Goal: Use online tool/utility: Use online tool/utility

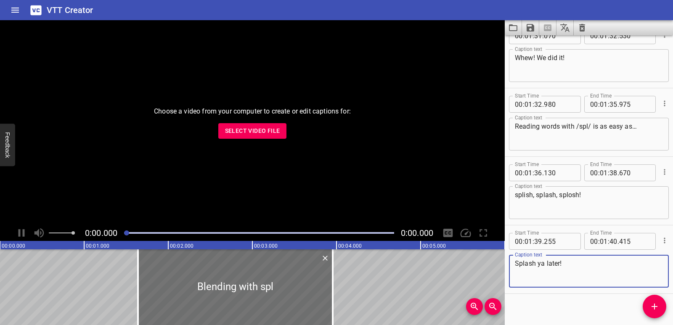
scroll to position [1875, 0]
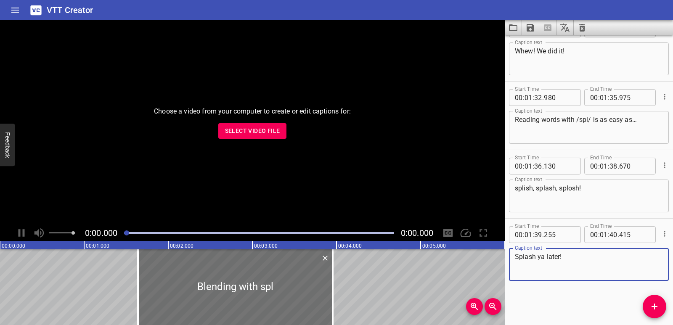
click at [584, 24] on icon "Clear captions" at bounding box center [582, 28] width 6 height 8
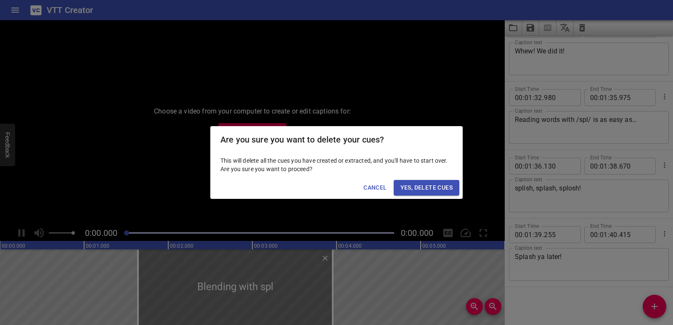
click at [440, 187] on span "Yes, Delete Cues" at bounding box center [426, 188] width 52 height 11
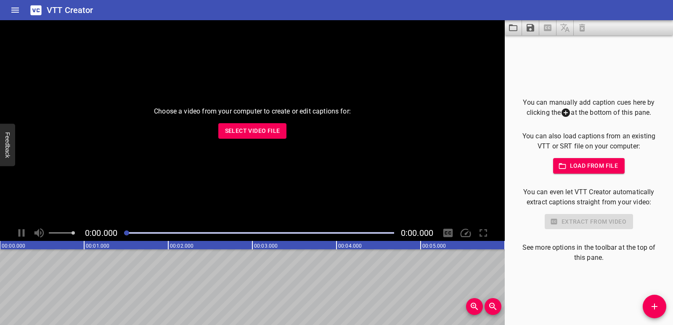
click at [262, 134] on span "Select Video File" at bounding box center [252, 131] width 55 height 11
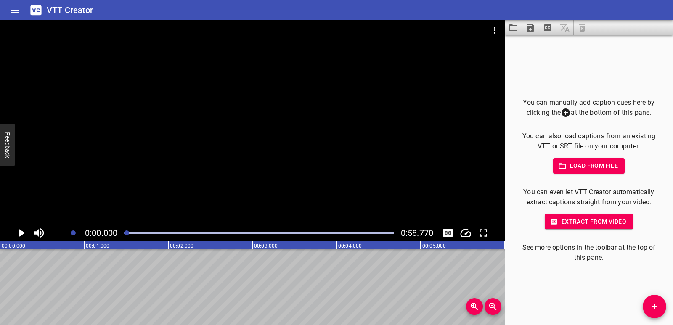
click at [650, 308] on icon "Add Cue" at bounding box center [655, 307] width 10 height 10
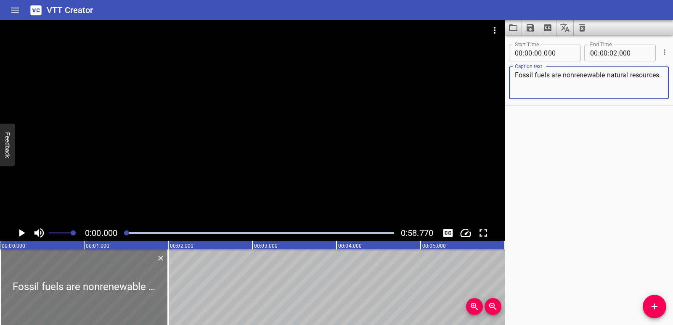
type textarea "Fossil fuels are nonrenewable natural resources."
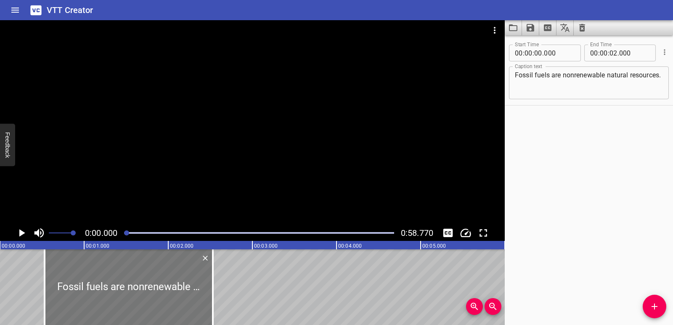
drag, startPoint x: 101, startPoint y: 273, endPoint x: 146, endPoint y: 274, distance: 44.6
click at [146, 274] on div at bounding box center [129, 287] width 168 height 76
type input "530"
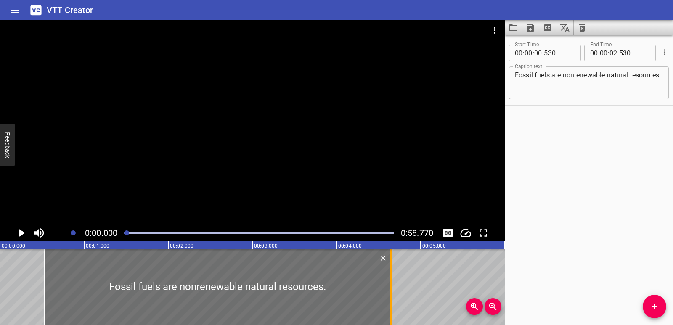
drag, startPoint x: 211, startPoint y: 288, endPoint x: 389, endPoint y: 295, distance: 178.1
click at [389, 295] on div at bounding box center [391, 287] width 8 height 76
type input "04"
type input "645"
click at [22, 233] on icon "Play/Pause" at bounding box center [22, 233] width 6 height 8
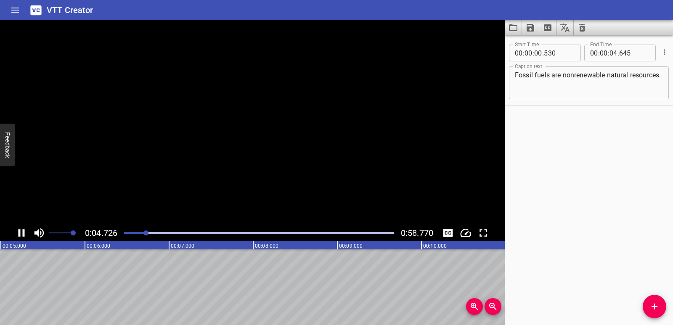
click at [22, 233] on icon "Play/Pause" at bounding box center [21, 233] width 13 height 13
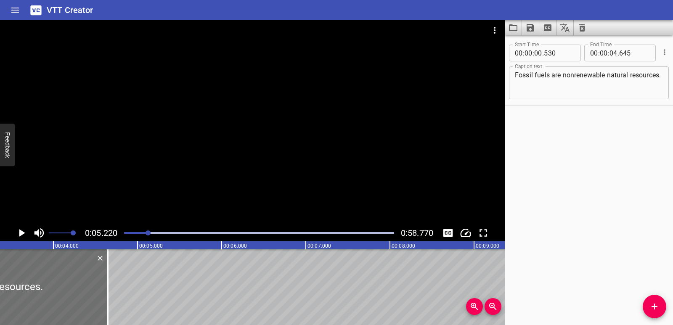
scroll to position [0, 279]
click at [652, 306] on icon "Add Cue" at bounding box center [655, 307] width 6 height 6
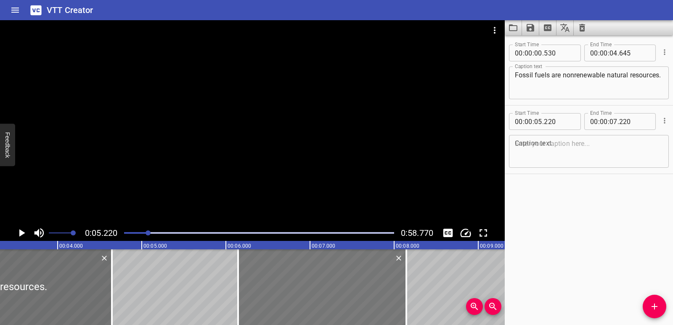
drag, startPoint x: 210, startPoint y: 281, endPoint x: 288, endPoint y: 284, distance: 77.9
click at [288, 284] on div at bounding box center [322, 287] width 168 height 76
type input "06"
type input "145"
type input "08"
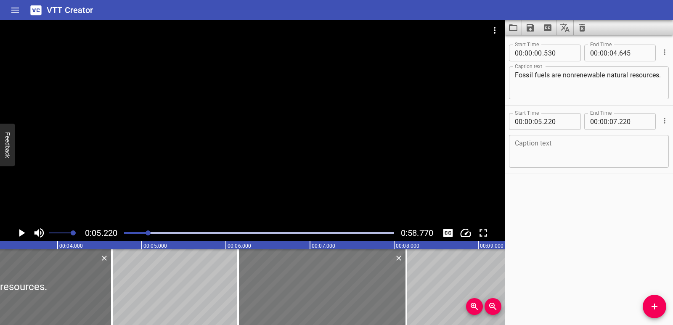
type input "145"
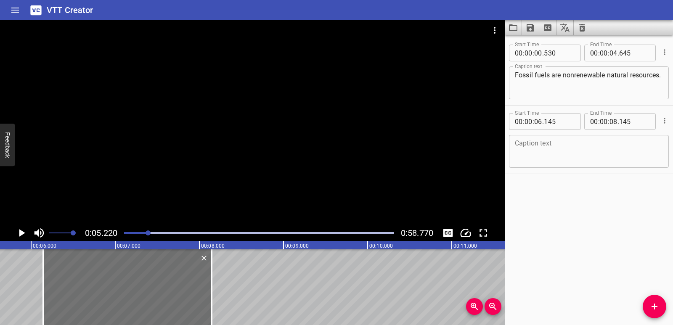
scroll to position [0, 496]
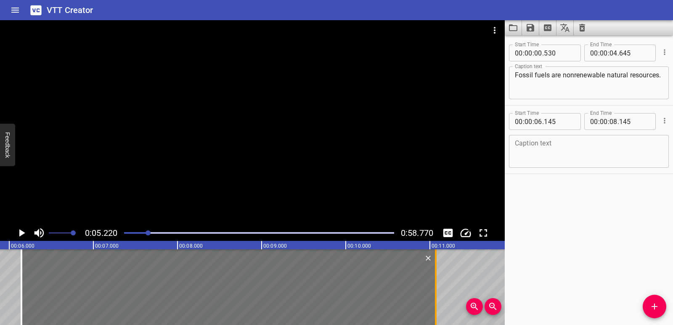
drag, startPoint x: 190, startPoint y: 285, endPoint x: 435, endPoint y: 287, distance: 244.4
click at [435, 287] on div at bounding box center [436, 287] width 8 height 76
type input "11"
type input "070"
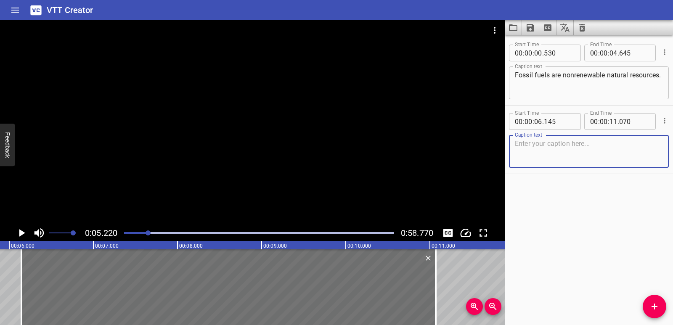
click at [556, 142] on textarea at bounding box center [589, 152] width 148 height 24
paste textarea "They form from the remains of organisms that lived millions of years ago."
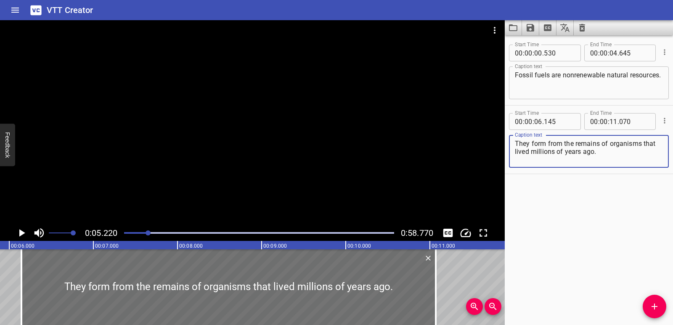
type textarea "They form from the remains of organisms that lived millions of years ago."
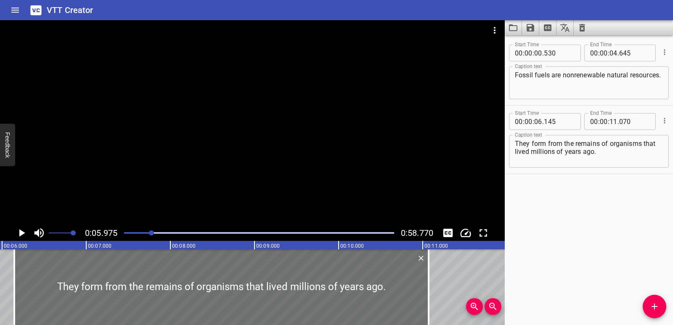
click at [19, 230] on icon "Play/Pause" at bounding box center [22, 233] width 6 height 8
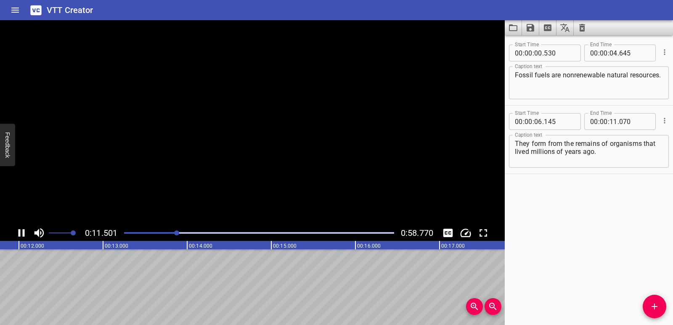
click at [19, 230] on icon "Play/Pause" at bounding box center [22, 233] width 6 height 8
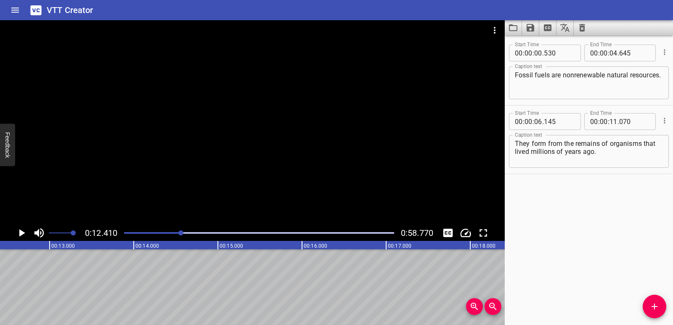
click at [658, 305] on icon "Add Cue" at bounding box center [655, 307] width 10 height 10
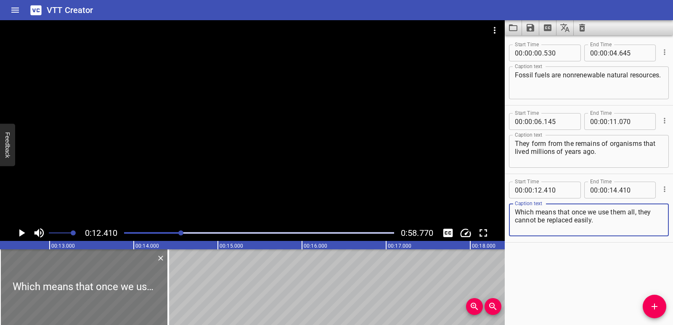
type textarea "Which means that once we use them all, they cannot be replaced easily."
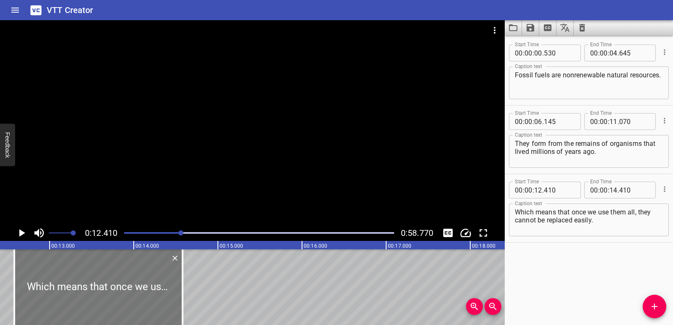
drag, startPoint x: 98, startPoint y: 287, endPoint x: 111, endPoint y: 287, distance: 13.5
click at [111, 287] on div at bounding box center [98, 287] width 168 height 76
type input "580"
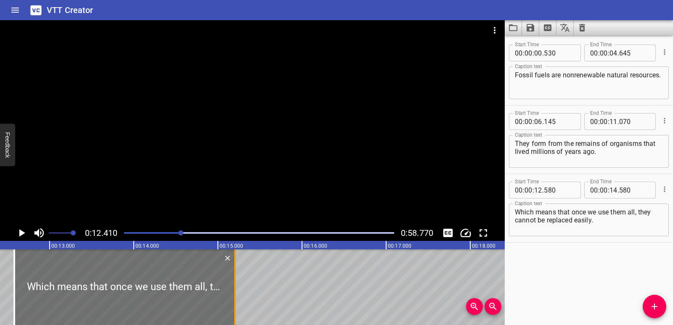
drag, startPoint x: 179, startPoint y: 286, endPoint x: 232, endPoint y: 277, distance: 53.4
click at [232, 277] on div at bounding box center [235, 287] width 8 height 76
type input "15"
type input "205"
drag, startPoint x: 639, startPoint y: 213, endPoint x: 645, endPoint y: 217, distance: 7.6
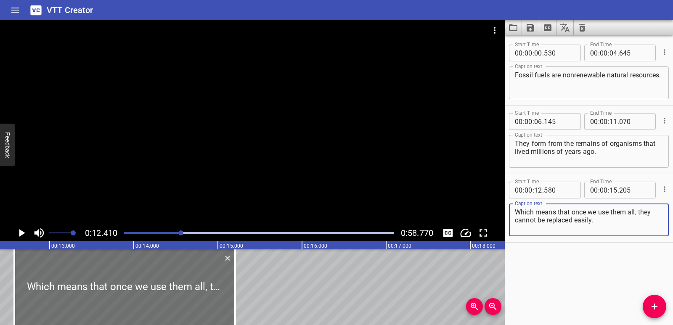
click at [645, 217] on textarea "Which means that once we use them all, they cannot be replaced easily." at bounding box center [589, 220] width 148 height 24
type textarea "Which means that once we use them all,"
click at [655, 307] on icon "Add Cue" at bounding box center [655, 307] width 6 height 6
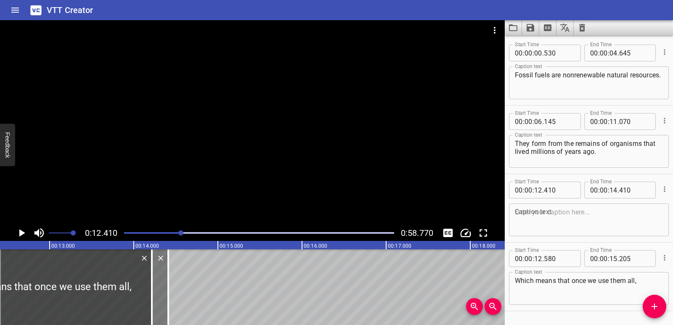
drag, startPoint x: 207, startPoint y: 301, endPoint x: 122, endPoint y: 296, distance: 84.7
click at [122, 296] on div at bounding box center [41, 287] width 221 height 76
type input "11"
type input "14"
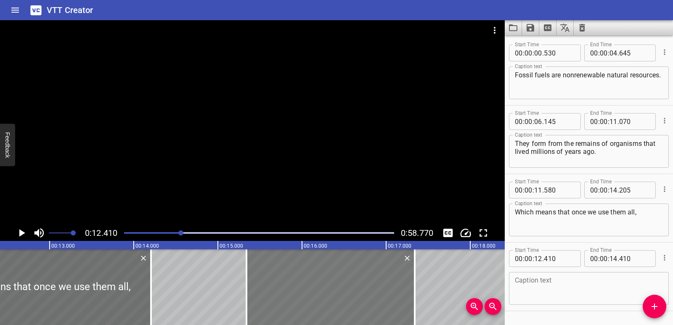
drag, startPoint x: 159, startPoint y: 284, endPoint x: 405, endPoint y: 277, distance: 246.6
click at [405, 277] on div at bounding box center [331, 287] width 168 height 76
type input "15"
type input "340"
type input "17"
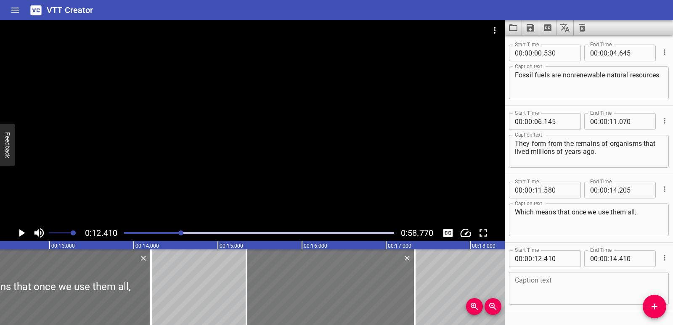
type input "340"
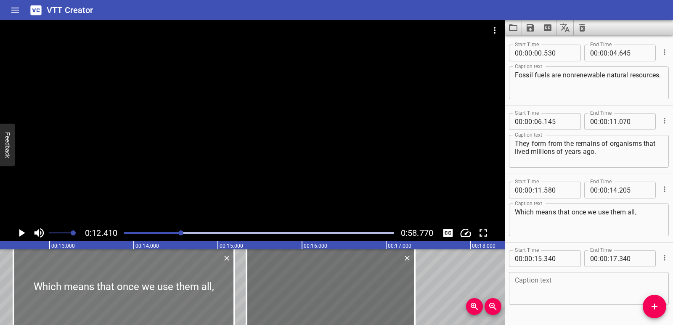
drag, startPoint x: 85, startPoint y: 283, endPoint x: 169, endPoint y: 294, distance: 84.4
click at [169, 294] on div at bounding box center [123, 287] width 221 height 76
type input "12"
type input "575"
type input "15"
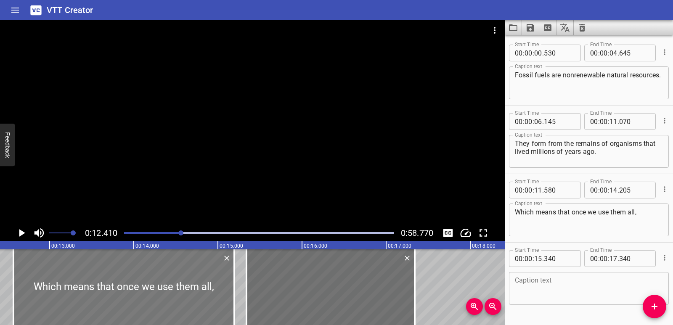
type input "200"
click at [293, 296] on div at bounding box center [331, 287] width 168 height 76
type input "345"
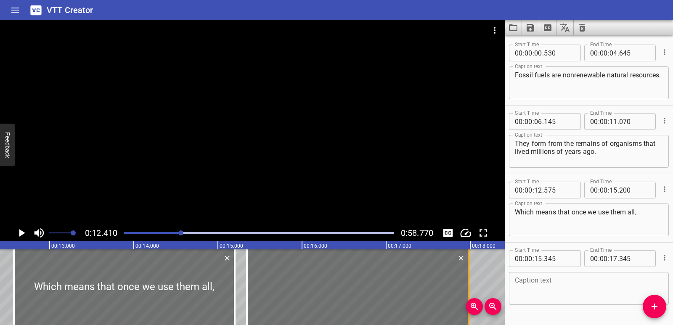
drag, startPoint x: 415, startPoint y: 294, endPoint x: 469, endPoint y: 292, distance: 53.5
click at [469, 292] on div at bounding box center [469, 287] width 2 height 76
type input "980"
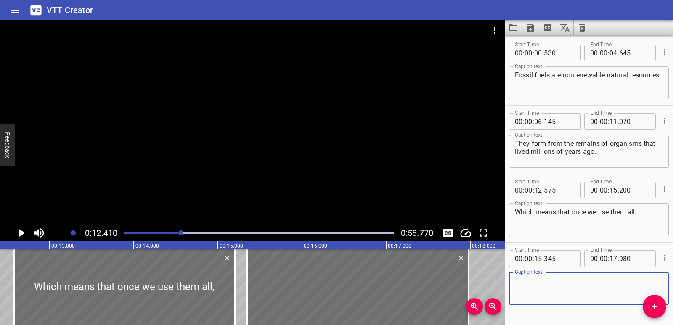
click at [562, 287] on textarea at bounding box center [589, 289] width 148 height 24
paste textarea "they cannot be replaced easily."
type textarea "they cannot be replaced easily."
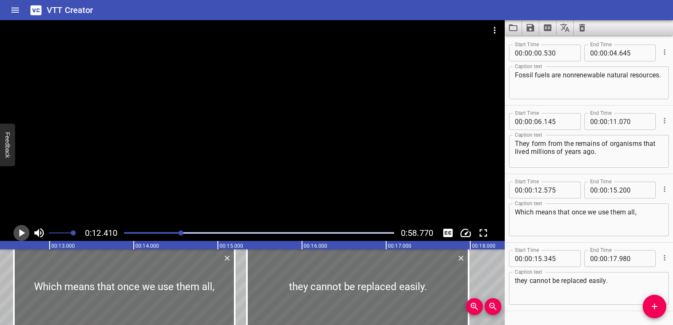
click at [17, 232] on icon "Play/Pause" at bounding box center [21, 233] width 13 height 13
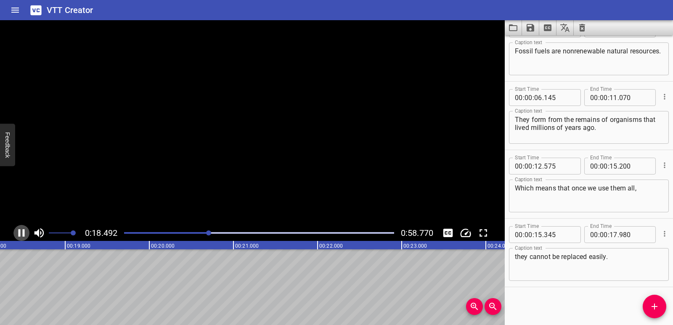
click at [17, 232] on icon "Play/Pause" at bounding box center [21, 233] width 13 height 13
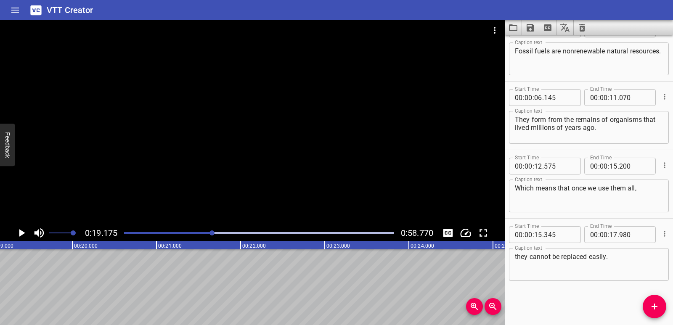
scroll to position [0, 1613]
click at [653, 310] on icon "Add Cue" at bounding box center [655, 307] width 10 height 10
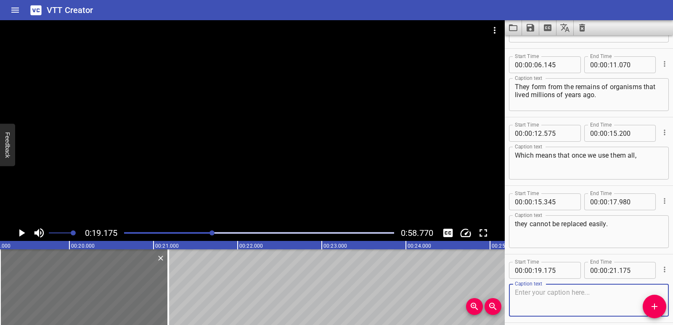
scroll to position [93, 0]
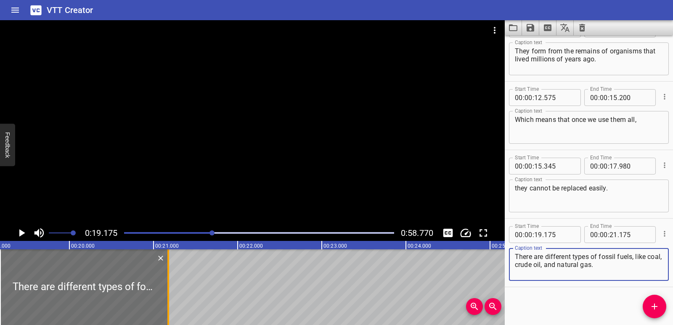
type textarea "There are different types of fossil fuels, like coal, crude oil, and natural ga…"
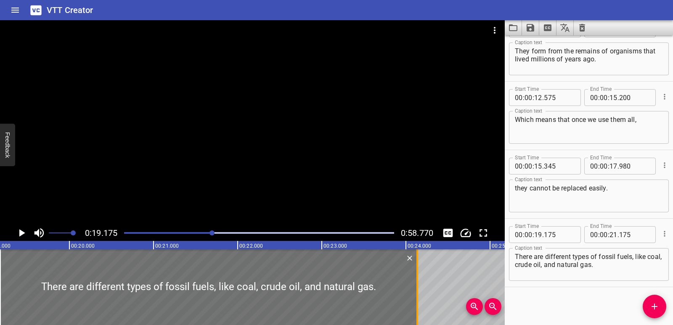
drag, startPoint x: 170, startPoint y: 290, endPoint x: 419, endPoint y: 286, distance: 249.1
click at [419, 286] on div at bounding box center [417, 287] width 8 height 76
type input "24"
type input "135"
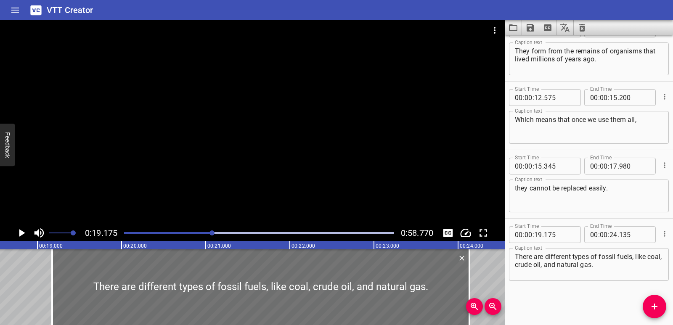
scroll to position [0, 1522]
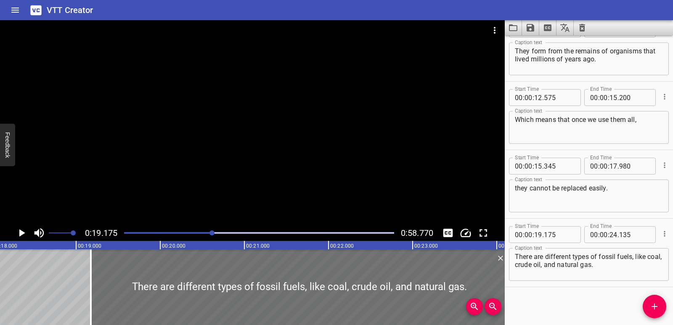
click at [15, 234] on button "Play/Pause" at bounding box center [21, 233] width 16 height 16
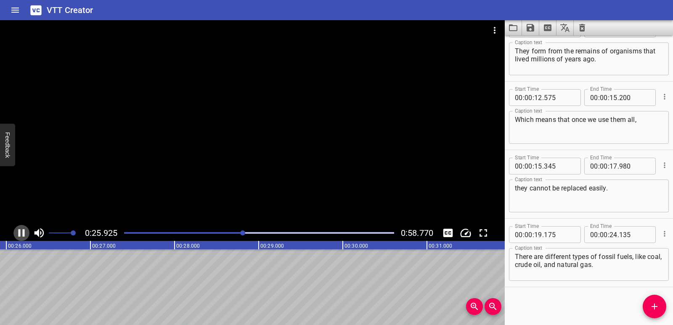
click at [15, 234] on icon "Play/Pause" at bounding box center [21, 233] width 13 height 13
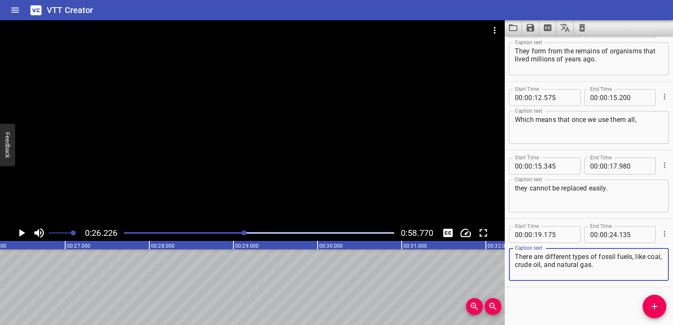
drag, startPoint x: 636, startPoint y: 256, endPoint x: 639, endPoint y: 264, distance: 8.1
click at [639, 264] on textarea "There are different types of fossil fuels, like coal, crude oil, and natural ga…" at bounding box center [589, 265] width 148 height 24
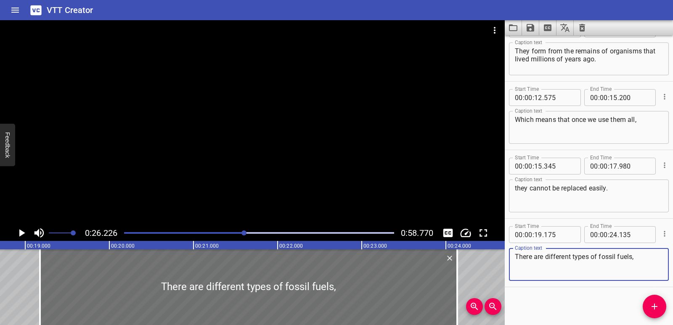
scroll to position [0, 1560]
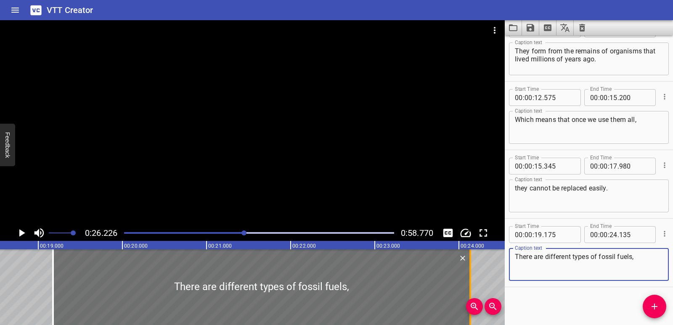
type textarea "There are different types of fossil fuels,"
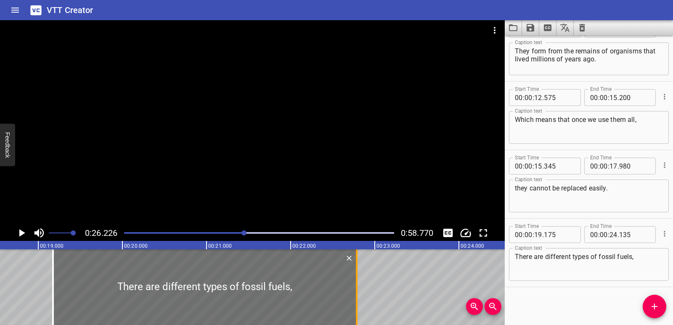
drag, startPoint x: 472, startPoint y: 279, endPoint x: 359, endPoint y: 290, distance: 114.1
click at [359, 290] on div at bounding box center [357, 287] width 8 height 76
type input "22"
type input "785"
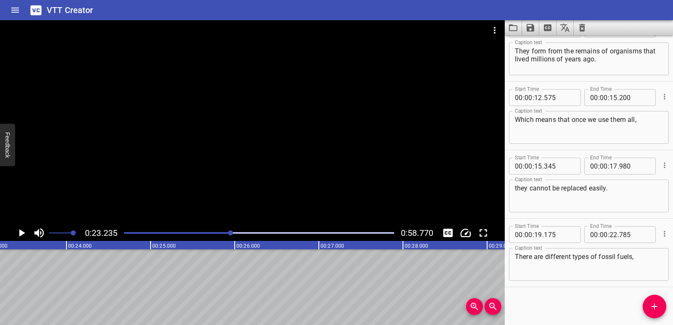
scroll to position [0, 1955]
click at [662, 304] on span "Add Cue" at bounding box center [655, 307] width 24 height 10
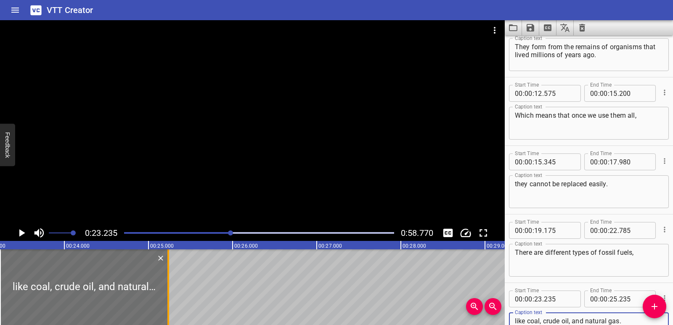
type textarea "like coal, crude oil, and natural gas."
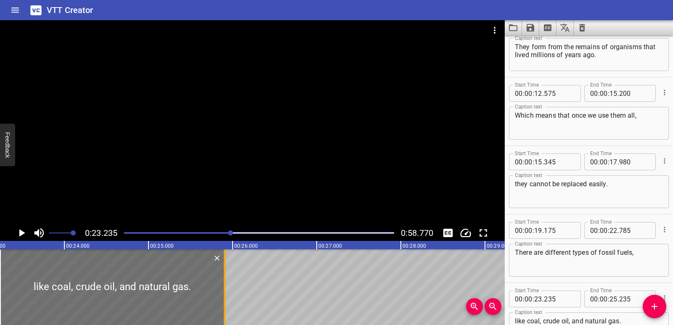
drag, startPoint x: 168, startPoint y: 289, endPoint x: 225, endPoint y: 291, distance: 56.4
click at [225, 291] on div at bounding box center [225, 287] width 2 height 76
type input "905"
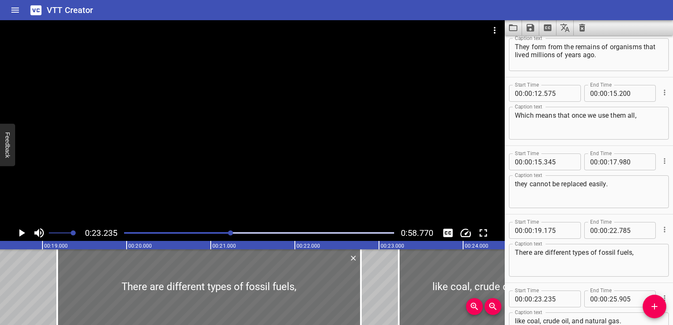
scroll to position [0, 1513]
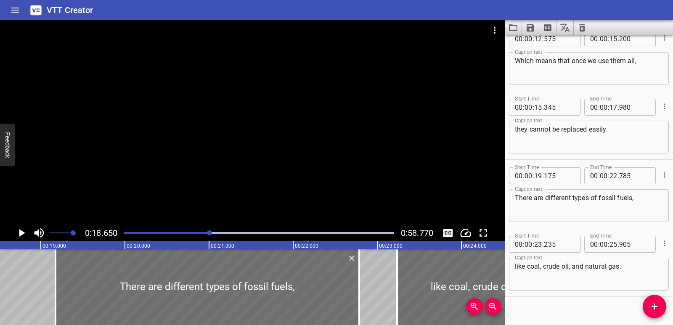
scroll to position [161, 0]
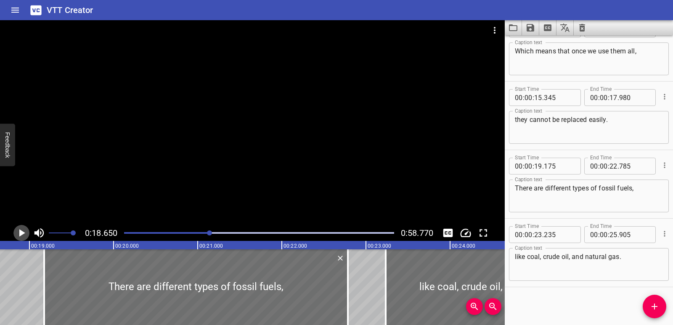
click at [21, 231] on icon "Play/Pause" at bounding box center [22, 233] width 6 height 8
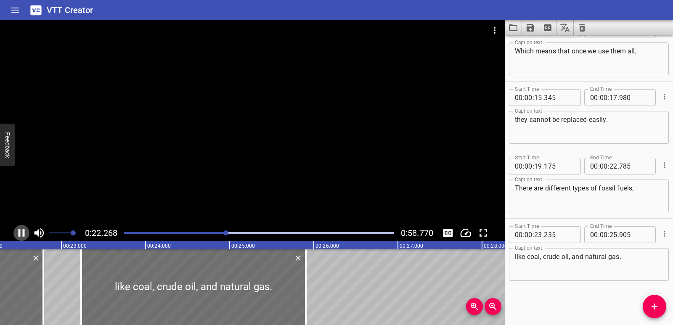
click at [24, 230] on icon "Play/Pause" at bounding box center [22, 233] width 6 height 8
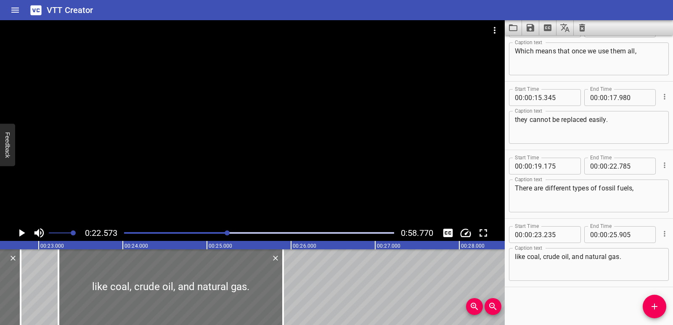
scroll to position [0, 1899]
click at [24, 233] on icon "Play/Pause" at bounding box center [22, 233] width 6 height 8
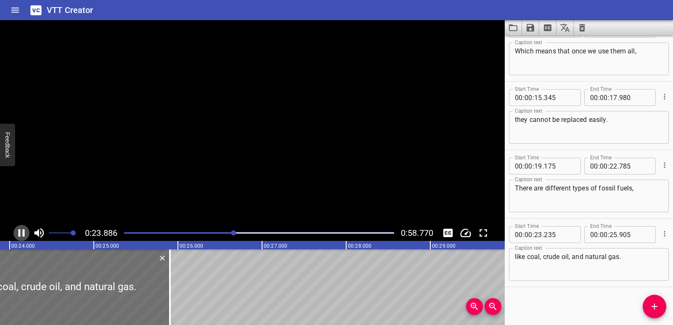
click at [24, 233] on icon "Play/Pause" at bounding box center [22, 233] width 6 height 8
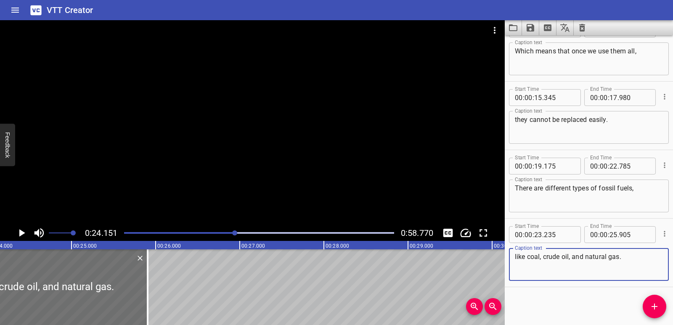
drag, startPoint x: 543, startPoint y: 259, endPoint x: 513, endPoint y: 259, distance: 29.4
click at [513, 259] on div "like coal, crude oil, and natural gas. Caption text" at bounding box center [589, 264] width 160 height 33
type textarea "crude oil, and natural gas."
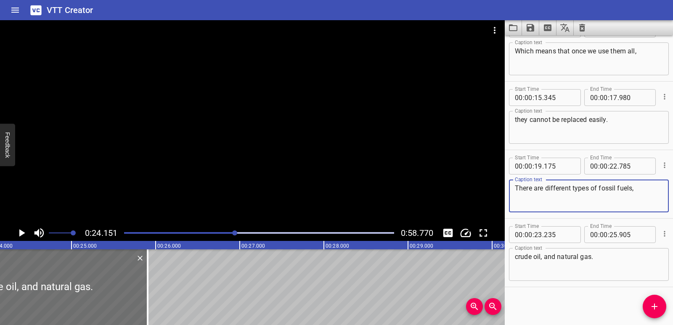
click at [649, 190] on textarea "There are different types of fossil fuels," at bounding box center [589, 196] width 148 height 24
paste textarea "like coal,"
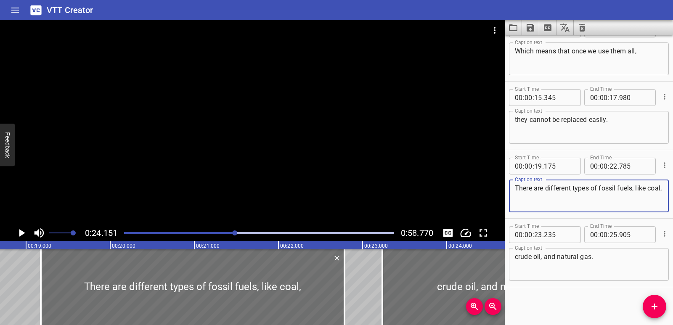
scroll to position [0, 1551]
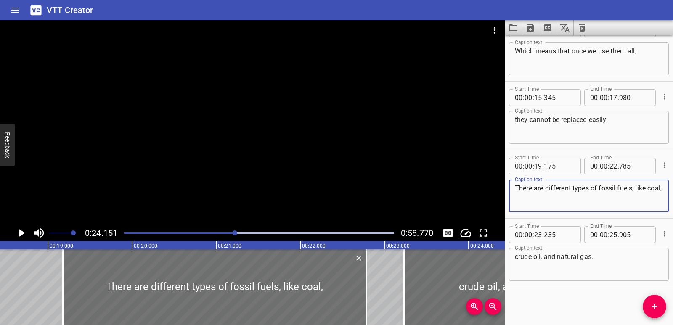
type textarea "There are different types of fossil fuels, like coal,"
drag, startPoint x: 2, startPoint y: 306, endPoint x: 3, endPoint y: 298, distance: 8.5
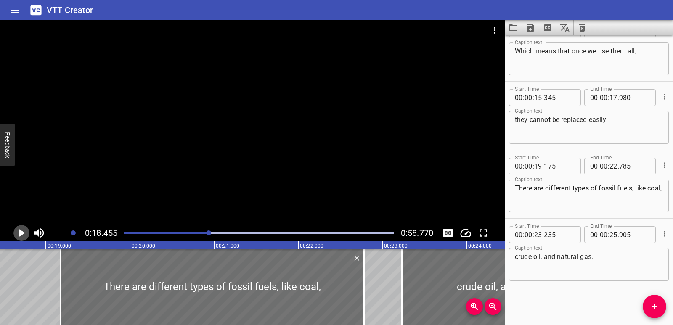
click at [18, 232] on icon "Play/Pause" at bounding box center [21, 233] width 13 height 13
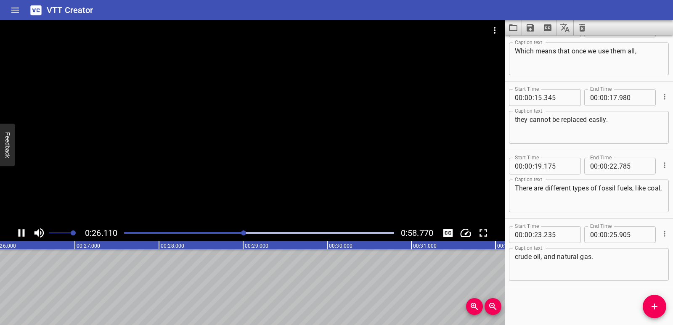
click at [19, 232] on icon "Play/Pause" at bounding box center [22, 233] width 6 height 8
click at [40, 288] on div "Fossil fuels are nonrenewable natural resources. They form from the remains of …" at bounding box center [310, 287] width 5048 height 76
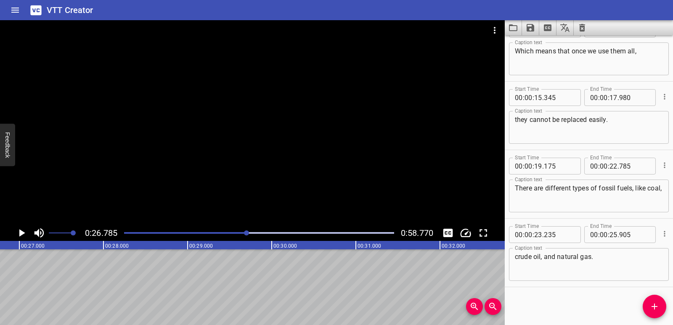
scroll to position [0, 2254]
click at [658, 308] on icon "Add Cue" at bounding box center [655, 307] width 10 height 10
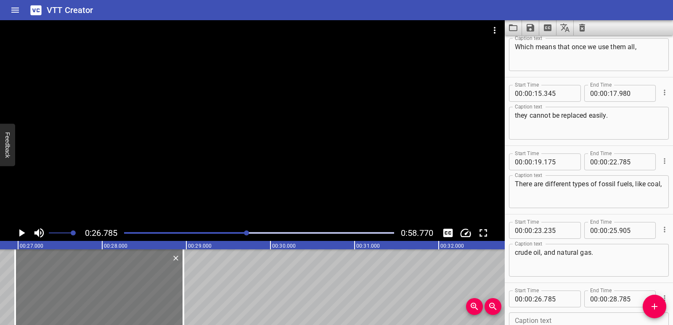
drag, startPoint x: 123, startPoint y: 295, endPoint x: 138, endPoint y: 296, distance: 15.2
click at [138, 296] on div at bounding box center [99, 287] width 168 height 76
type input "965"
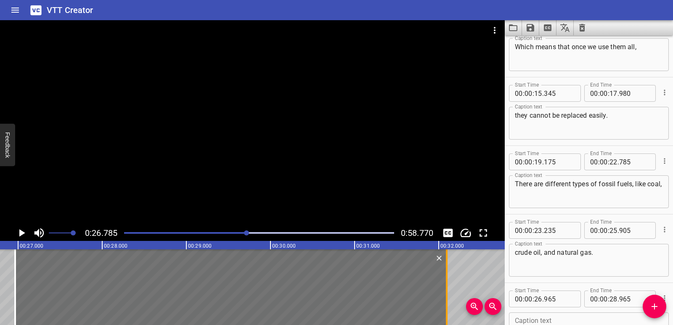
drag, startPoint x: 182, startPoint y: 294, endPoint x: 445, endPoint y: 286, distance: 263.9
click at [445, 289] on div at bounding box center [447, 287] width 8 height 76
type input "32"
type input "095"
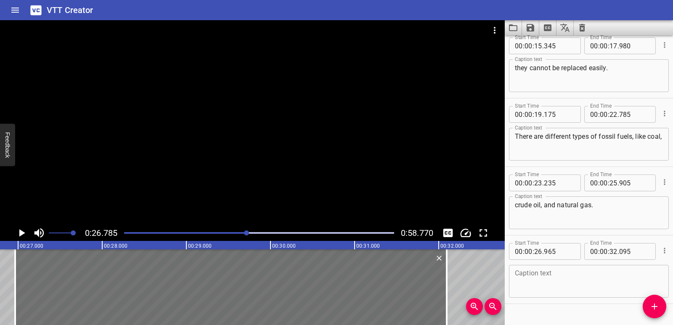
scroll to position [230, 0]
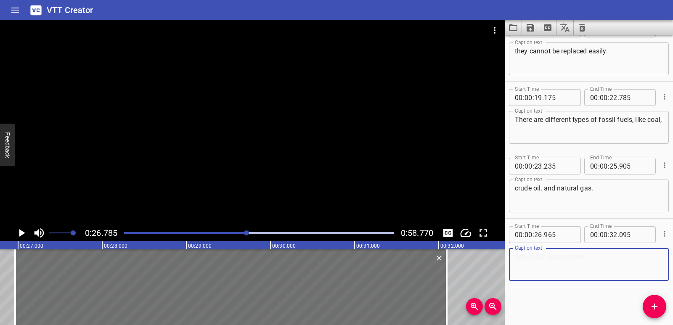
click at [546, 257] on textarea at bounding box center [589, 265] width 148 height 24
paste textarea "Coal is found in rock layers and is used mostly for electricity."
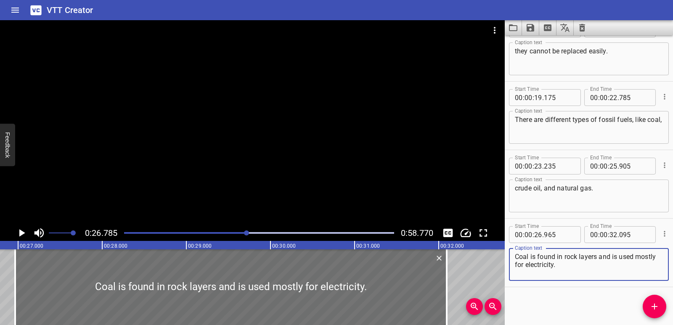
type textarea "Coal is found in rock layers and is used mostly for electricity."
click at [0, 276] on div "Fossil fuels are nonrenewable natural resources. They form from the remains of …" at bounding box center [270, 287] width 5048 height 76
click at [24, 232] on icon "Play/Pause" at bounding box center [21, 233] width 13 height 13
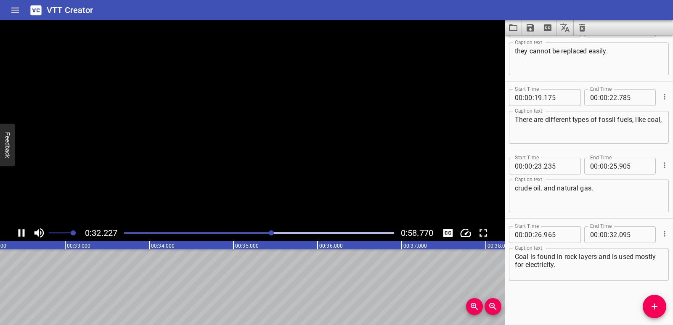
click at [24, 232] on icon "Play/Pause" at bounding box center [22, 233] width 6 height 8
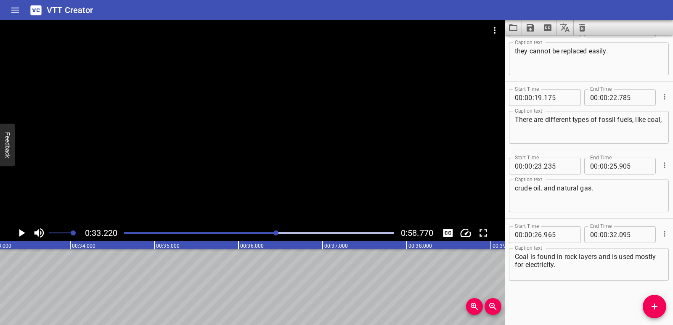
scroll to position [0, 2795]
click at [653, 305] on icon "Add Cue" at bounding box center [655, 307] width 10 height 10
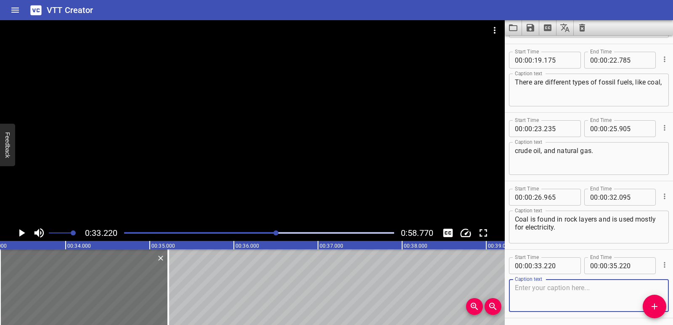
scroll to position [298, 0]
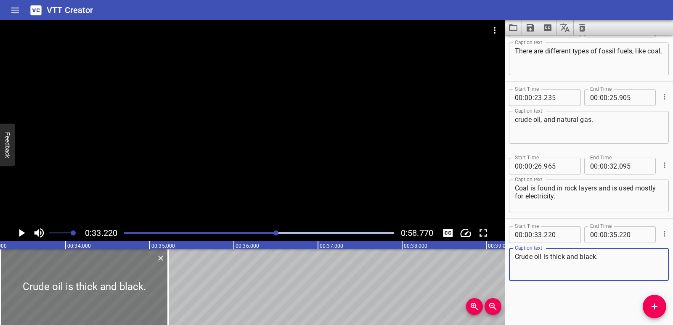
type textarea "Crude oil is thick and black."
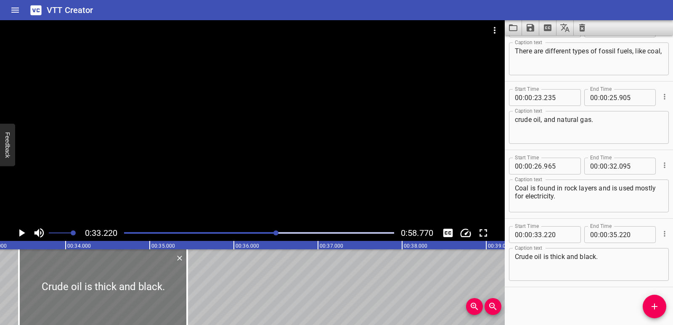
drag, startPoint x: 122, startPoint y: 285, endPoint x: 141, endPoint y: 284, distance: 18.9
click at [141, 284] on div at bounding box center [103, 287] width 168 height 76
type input "445"
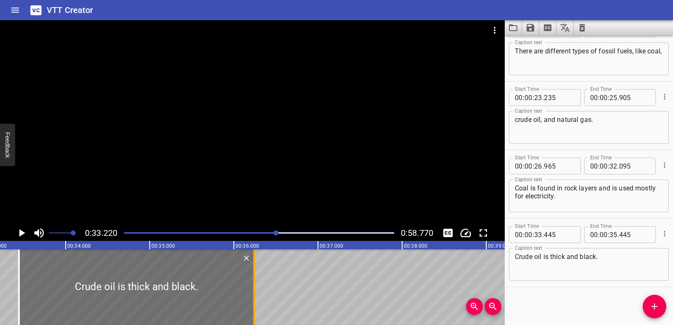
drag, startPoint x: 186, startPoint y: 280, endPoint x: 250, endPoint y: 279, distance: 63.5
click at [253, 280] on div at bounding box center [254, 287] width 2 height 76
type input "36"
type input "225"
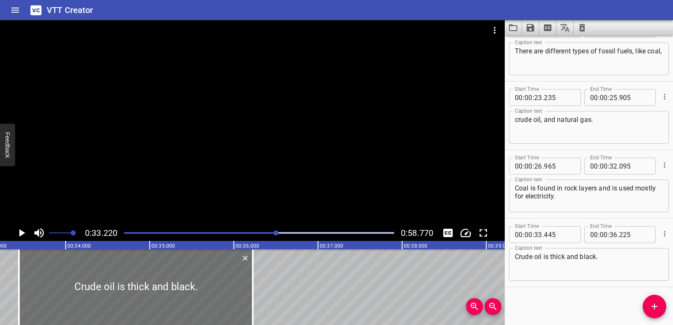
click at [21, 229] on icon "Play/Pause" at bounding box center [21, 233] width 13 height 13
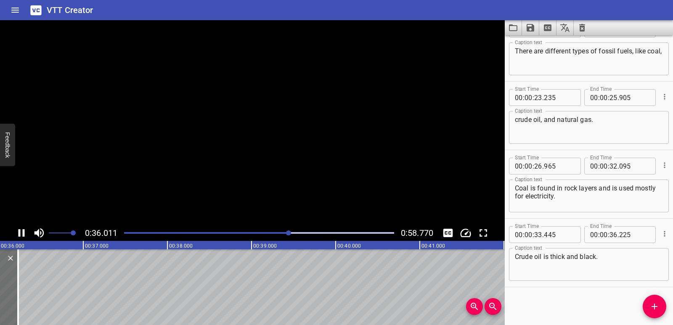
click at [21, 229] on icon "Play/Pause" at bounding box center [21, 233] width 13 height 13
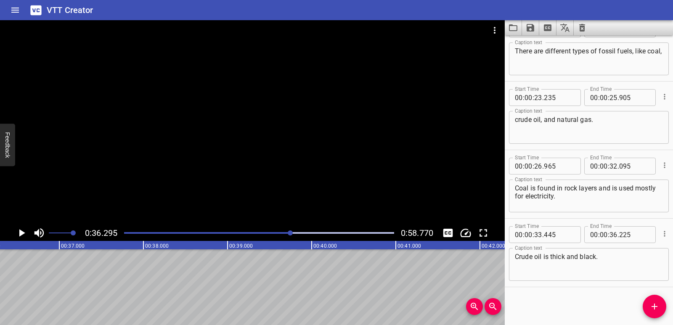
click at [654, 304] on icon "Add Cue" at bounding box center [655, 307] width 6 height 6
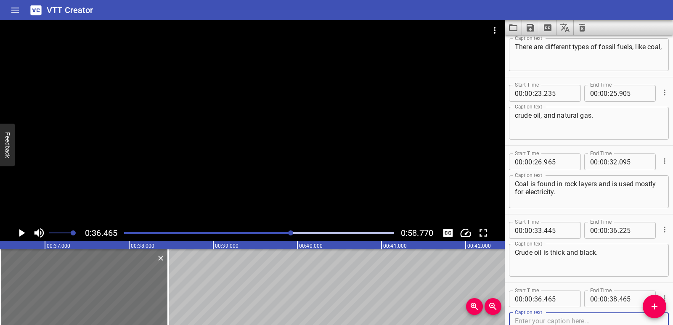
scroll to position [367, 0]
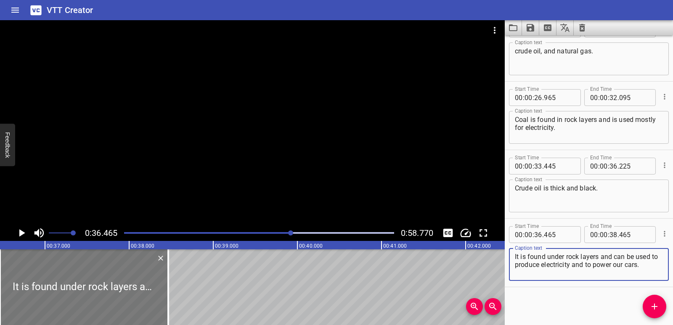
type textarea "It is found under rock layers and can be used to produce electricity and to pow…"
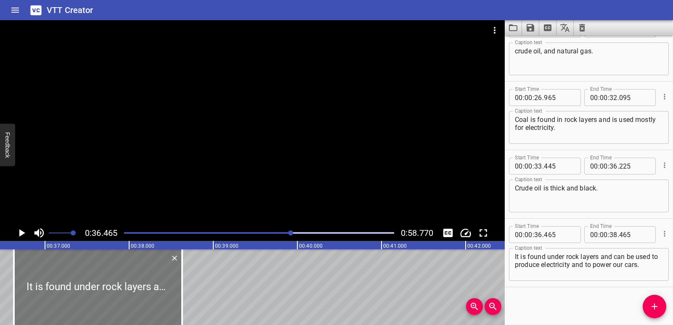
drag, startPoint x: 119, startPoint y: 277, endPoint x: 133, endPoint y: 278, distance: 14.0
click at [133, 278] on div at bounding box center [98, 287] width 168 height 76
type input "630"
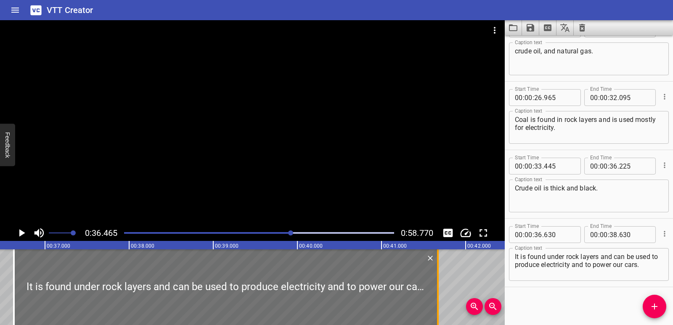
drag, startPoint x: 182, startPoint y: 285, endPoint x: 438, endPoint y: 289, distance: 255.8
click at [438, 289] on div at bounding box center [438, 287] width 2 height 76
type input "41"
type input "670"
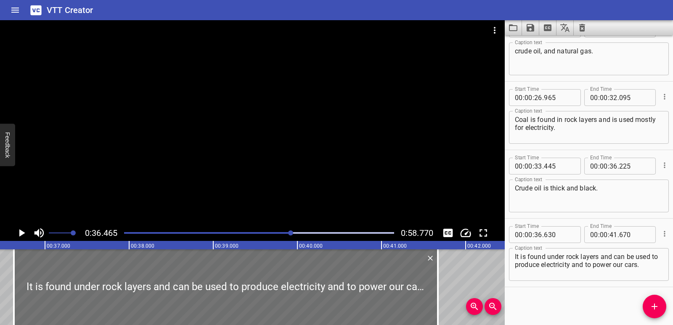
click at [23, 231] on icon "Play/Pause" at bounding box center [21, 233] width 13 height 13
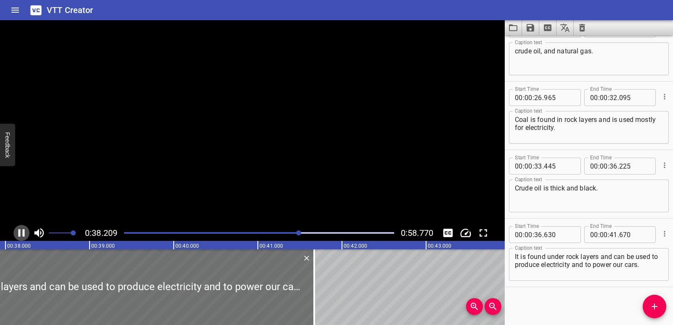
click at [23, 231] on icon "Play/Pause" at bounding box center [22, 233] width 6 height 8
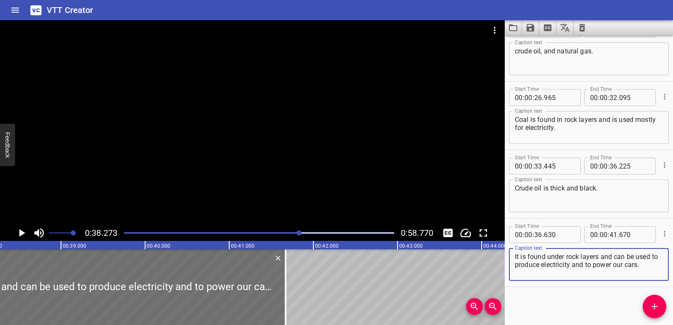
drag, startPoint x: 523, startPoint y: 266, endPoint x: 650, endPoint y: 266, distance: 127.5
click at [650, 266] on textarea "It is found under rock layers and can be used to produce electricity and to pow…" at bounding box center [589, 265] width 148 height 24
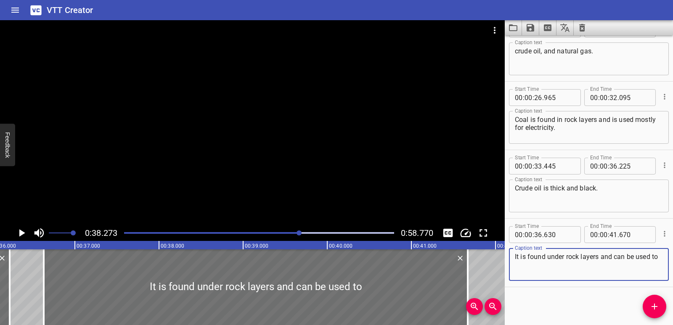
scroll to position [0, 3012]
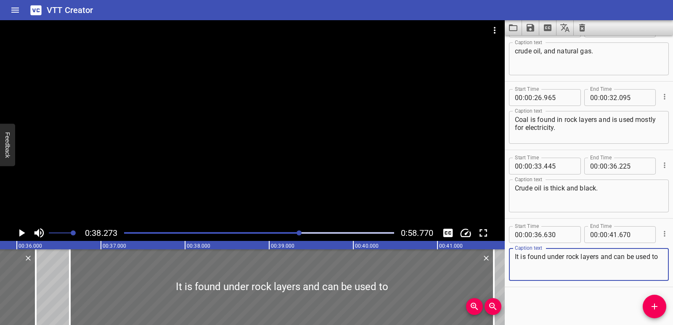
type textarea "It is found under rock layers and can be used to"
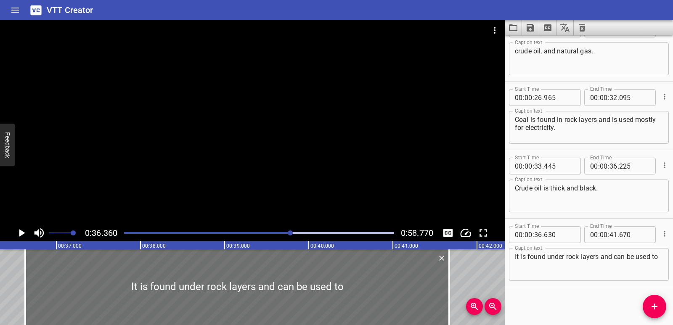
scroll to position [0, 3059]
click at [19, 231] on icon "Play/Pause" at bounding box center [22, 233] width 6 height 8
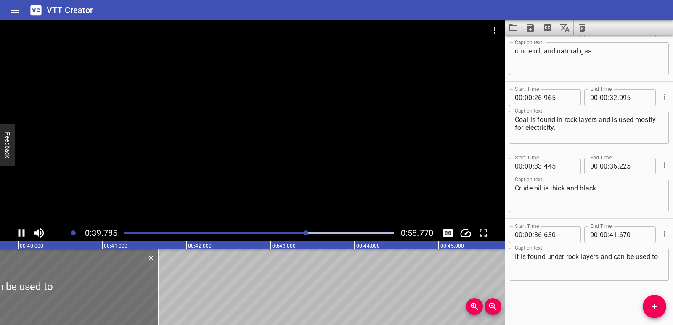
click at [21, 231] on icon "Play/Pause" at bounding box center [21, 233] width 13 height 13
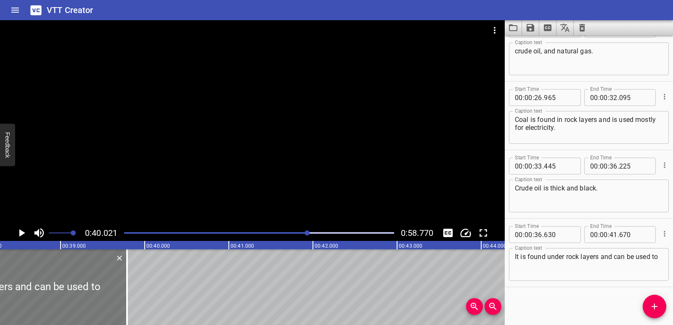
scroll to position [0, 3145]
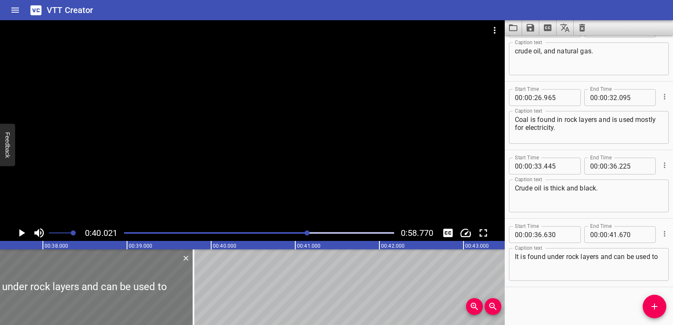
drag, startPoint x: 138, startPoint y: 297, endPoint x: 0, endPoint y: 297, distance: 138.0
click at [0, 297] on div "It is found under rock layers and can be used to" at bounding box center [62, 287] width 266 height 76
type input "37"
type input "390"
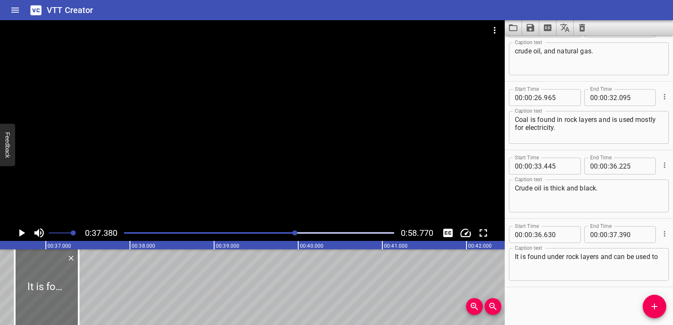
scroll to position [0, 3058]
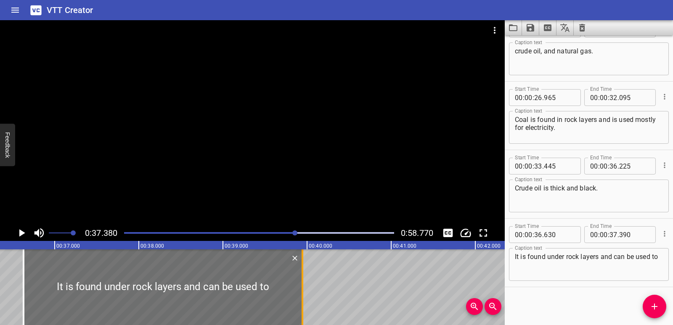
drag, startPoint x: 88, startPoint y: 284, endPoint x: 302, endPoint y: 283, distance: 213.7
click at [302, 283] on div at bounding box center [302, 287] width 8 height 76
type input "39"
type input "950"
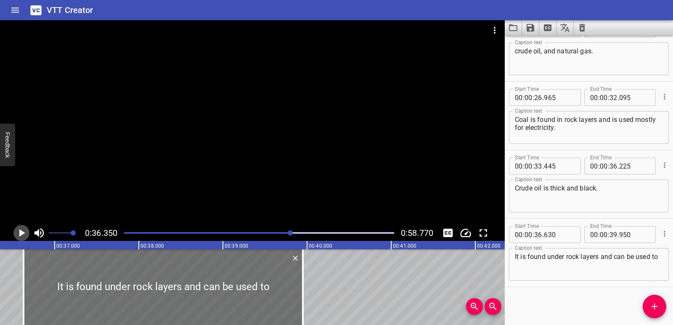
click at [22, 230] on icon "Play/Pause" at bounding box center [21, 233] width 13 height 13
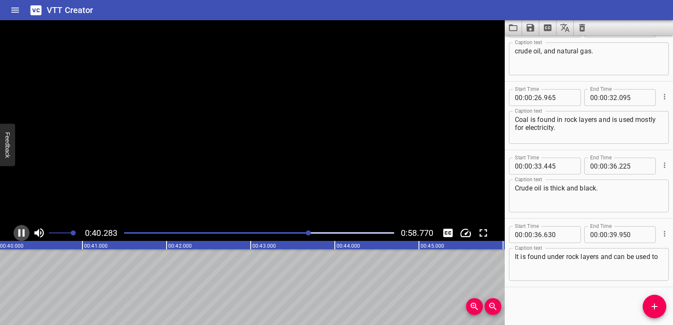
click at [22, 230] on icon "Play/Pause" at bounding box center [21, 233] width 13 height 13
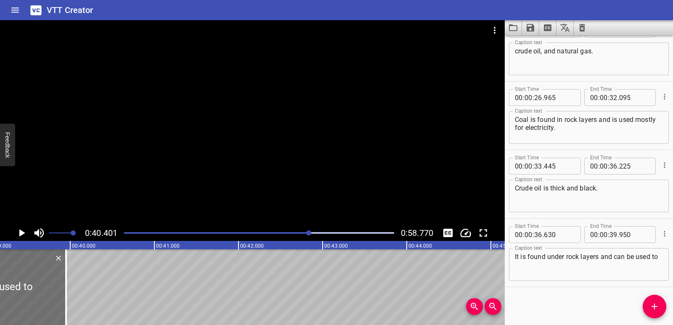
scroll to position [0, 3291]
click at [664, 313] on div "Start Time 00 : 00 : 00 . 530 Start Time End Time 00 : 00 : 04 . 645 End Time C…" at bounding box center [589, 180] width 168 height 290
click at [656, 308] on icon "Add Cue" at bounding box center [655, 307] width 10 height 10
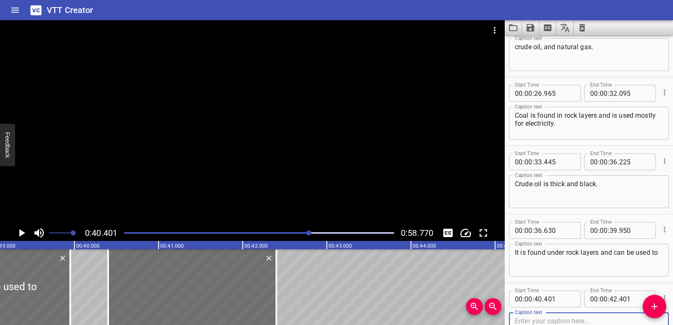
scroll to position [435, 0]
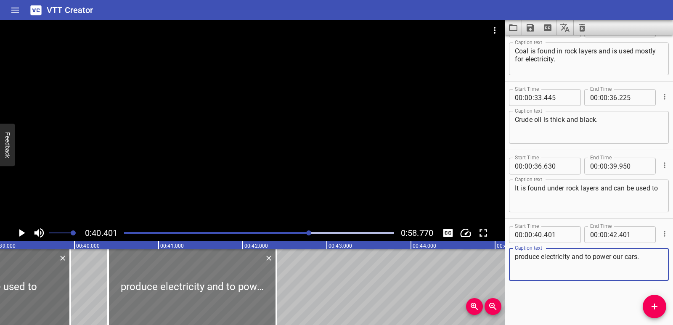
type textarea "produce electricity and to power our cars."
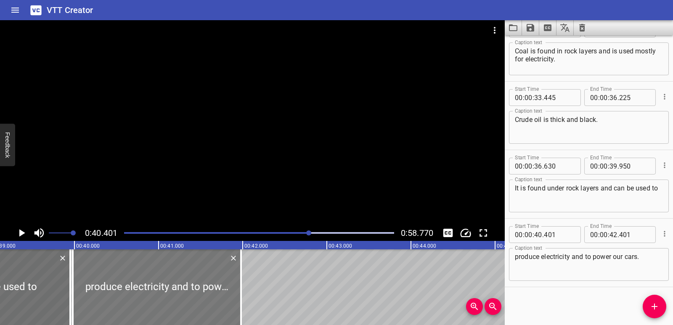
drag, startPoint x: 172, startPoint y: 284, endPoint x: 137, endPoint y: 282, distance: 35.4
click at [137, 282] on div at bounding box center [157, 287] width 168 height 76
type input "39"
type input "981"
type input "41"
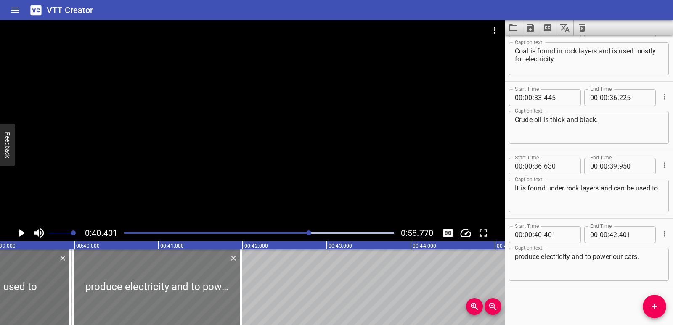
type input "981"
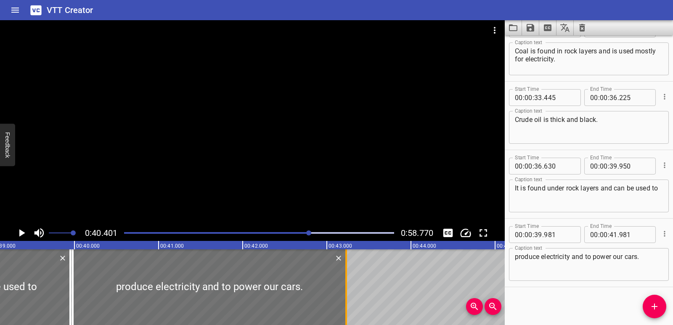
drag, startPoint x: 240, startPoint y: 276, endPoint x: 345, endPoint y: 275, distance: 104.7
click at [345, 275] on div at bounding box center [346, 287] width 8 height 76
type input "43"
type input "231"
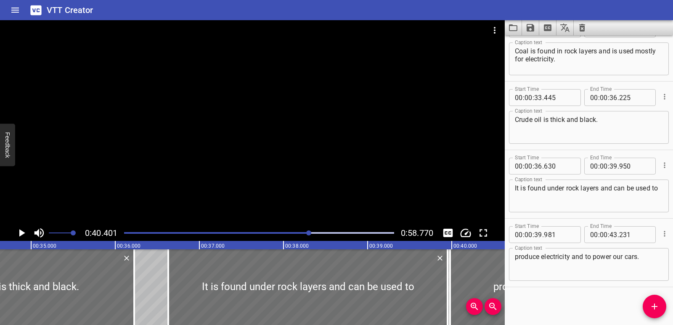
scroll to position [0, 2875]
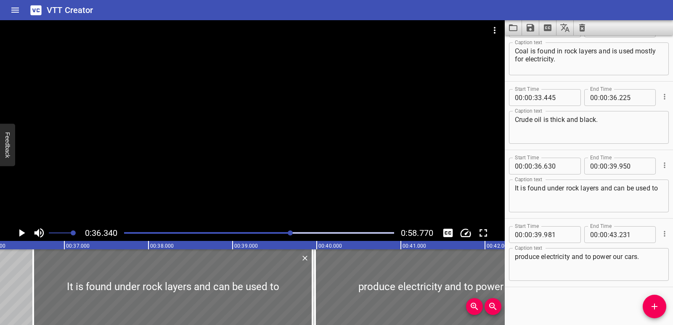
scroll to position [0, 3057]
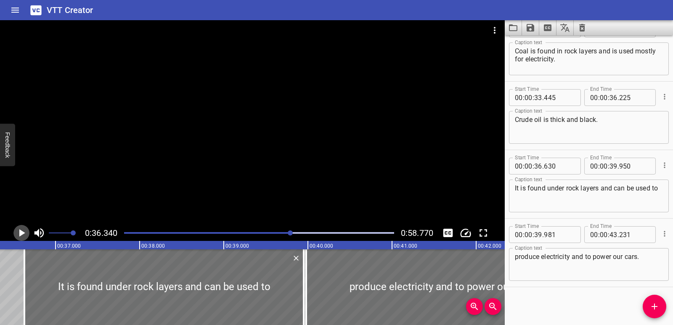
click at [19, 237] on icon "Play/Pause" at bounding box center [21, 233] width 13 height 13
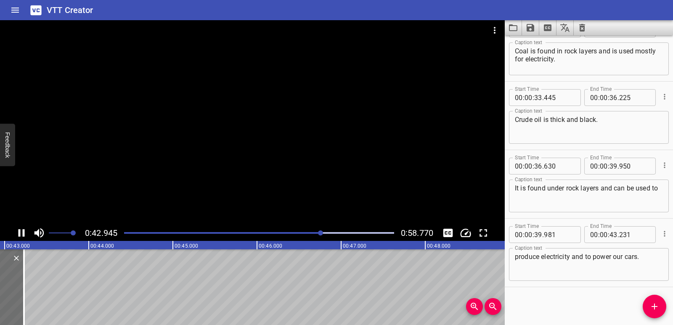
click at [23, 237] on icon "Play/Pause" at bounding box center [21, 233] width 13 height 13
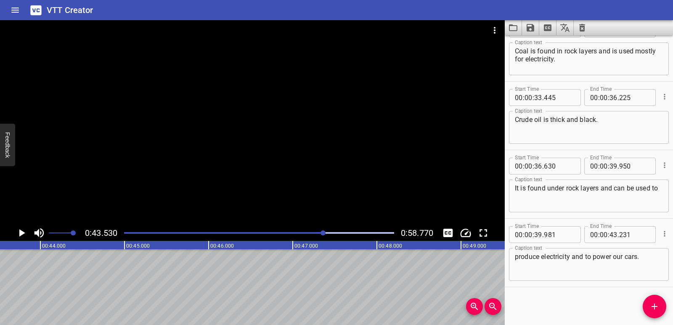
scroll to position [0, 3662]
click at [652, 312] on button "Add Cue" at bounding box center [655, 307] width 24 height 24
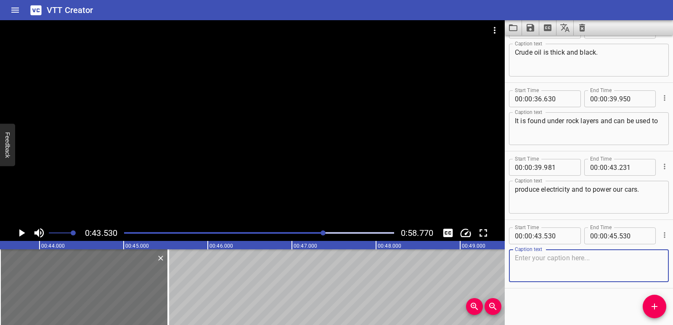
scroll to position [504, 0]
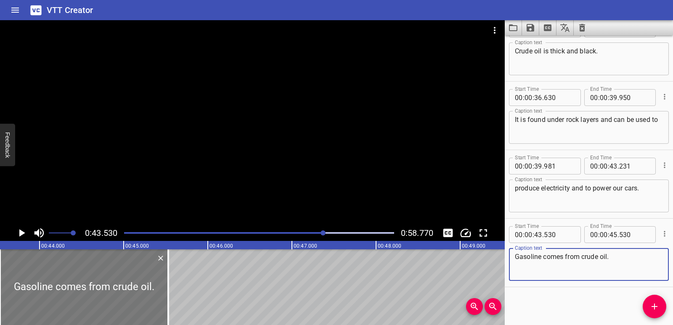
type textarea "Gasoline comes from crude oil."
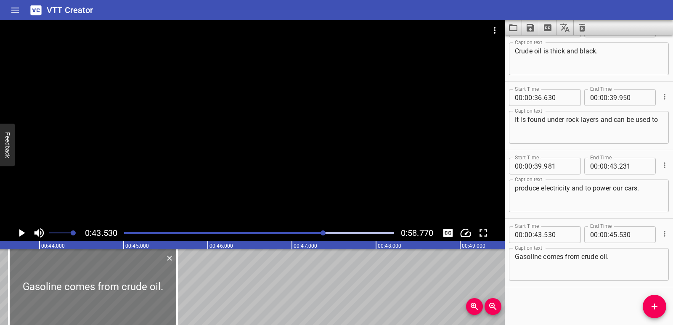
drag, startPoint x: 133, startPoint y: 294, endPoint x: 141, endPoint y: 295, distance: 8.8
click at [141, 295] on div at bounding box center [93, 287] width 168 height 76
type input "635"
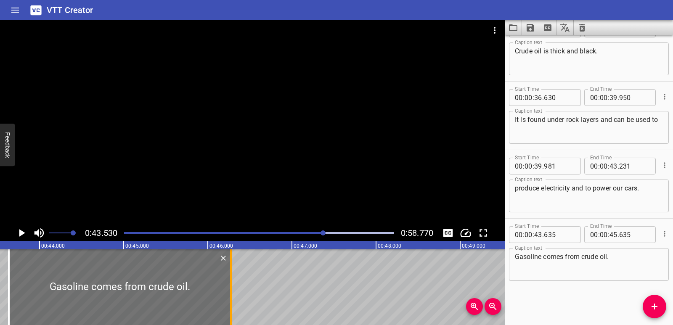
drag, startPoint x: 175, startPoint y: 292, endPoint x: 229, endPoint y: 285, distance: 55.1
click at [229, 285] on div at bounding box center [231, 287] width 8 height 76
type input "46"
type input "285"
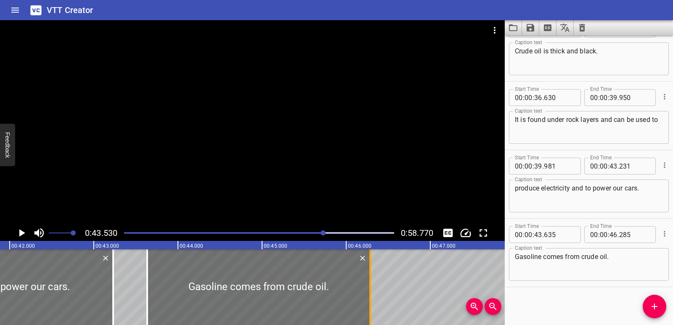
scroll to position [0, 3515]
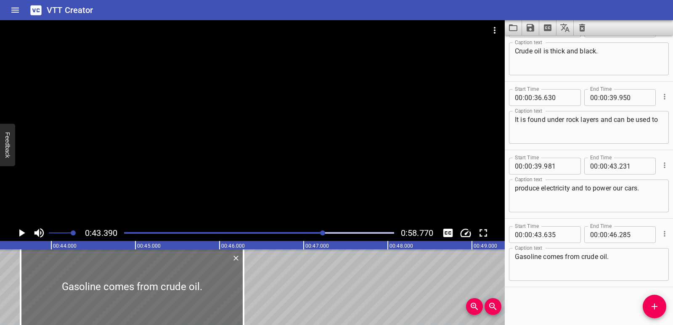
click at [20, 235] on icon "Play/Pause" at bounding box center [22, 233] width 6 height 8
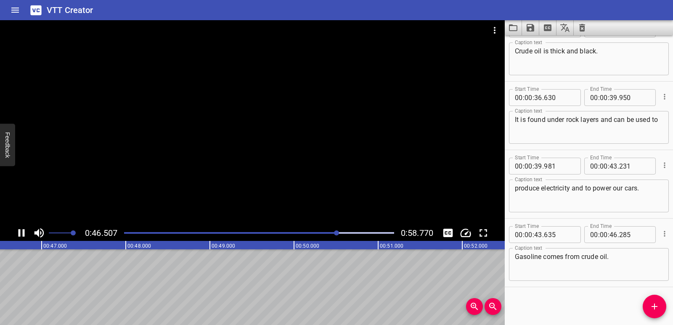
click at [25, 236] on icon "Play/Pause" at bounding box center [21, 233] width 13 height 13
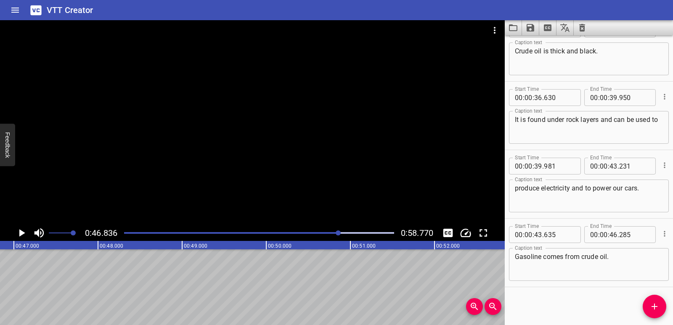
click at [653, 309] on icon "Add Cue" at bounding box center [655, 307] width 10 height 10
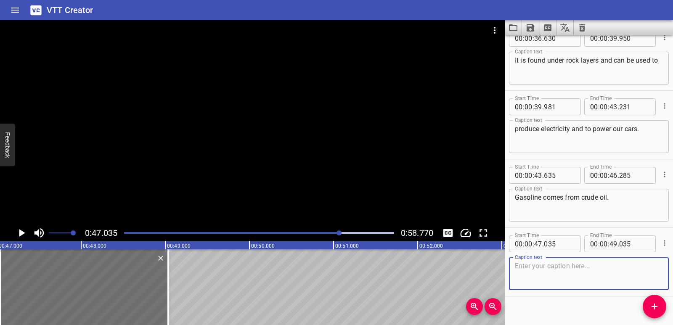
scroll to position [573, 0]
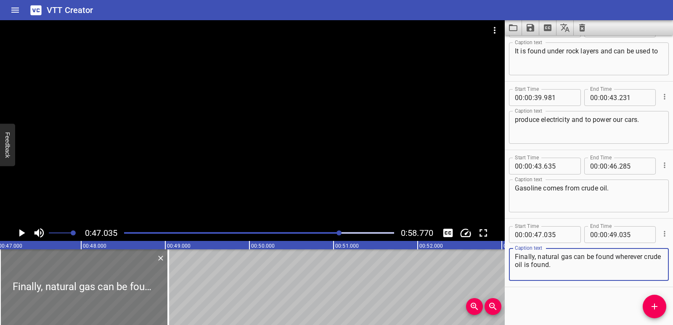
type textarea "Finally, natural gas can be found wherever crude oil is found."
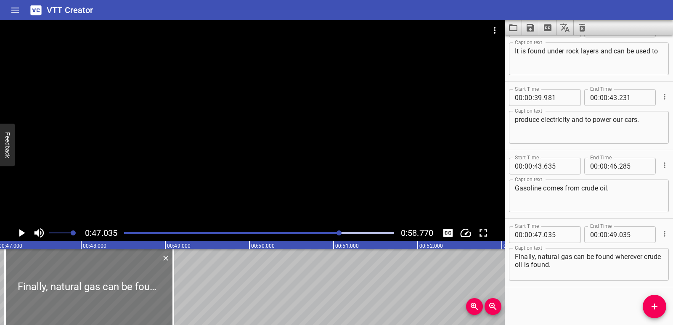
drag, startPoint x: 127, startPoint y: 283, endPoint x: 132, endPoint y: 284, distance: 5.1
click at [132, 284] on div at bounding box center [89, 287] width 168 height 76
type input "095"
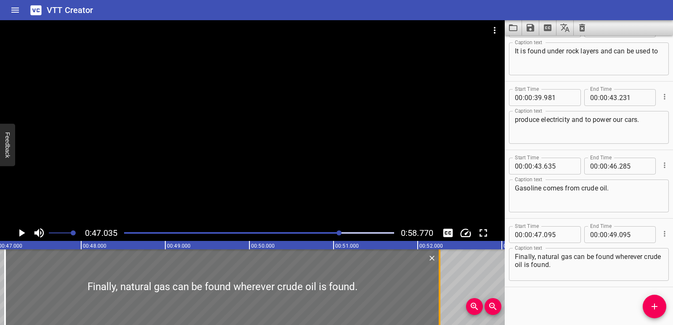
drag, startPoint x: 174, startPoint y: 283, endPoint x: 440, endPoint y: 283, distance: 266.3
click at [440, 283] on div at bounding box center [439, 287] width 8 height 76
type input "52"
type input "260"
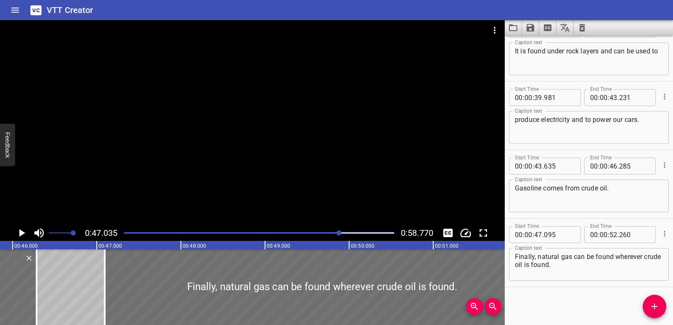
scroll to position [0, 3845]
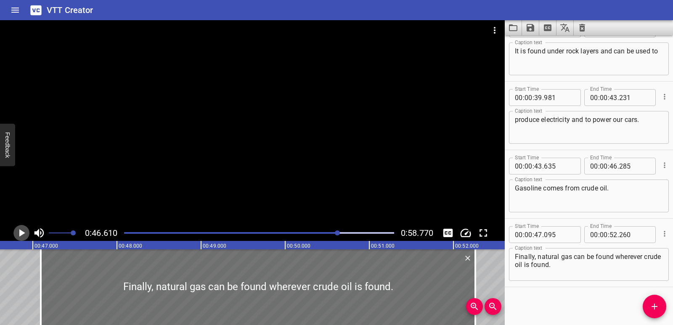
click at [23, 233] on icon "Play/Pause" at bounding box center [22, 233] width 6 height 8
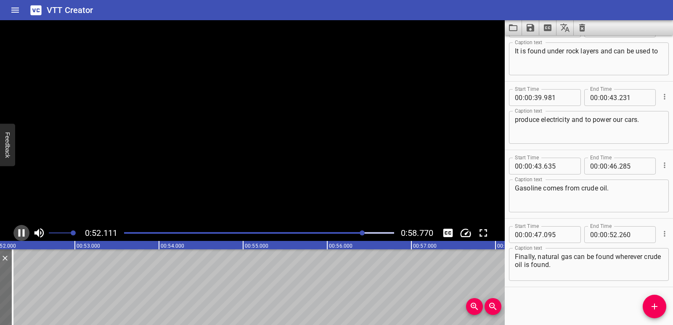
click at [23, 233] on icon "Play/Pause" at bounding box center [22, 233] width 6 height 8
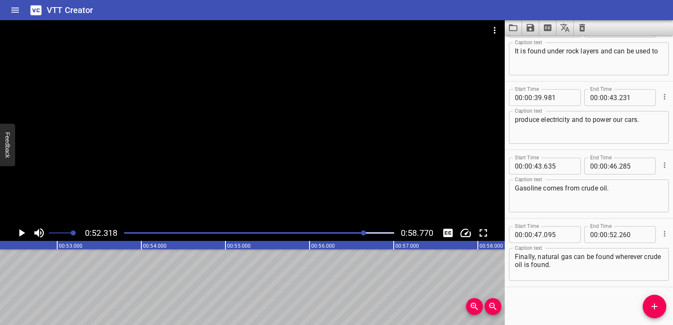
click at [658, 303] on icon "Add Cue" at bounding box center [655, 307] width 10 height 10
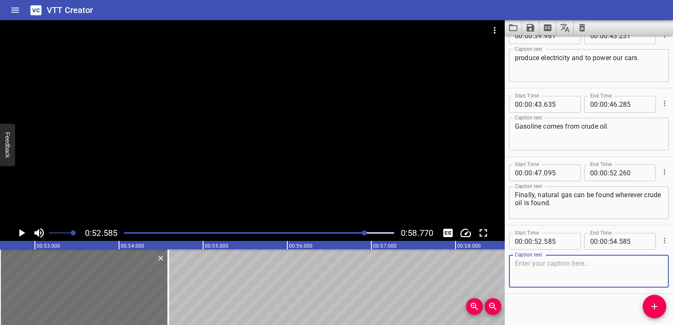
scroll to position [641, 0]
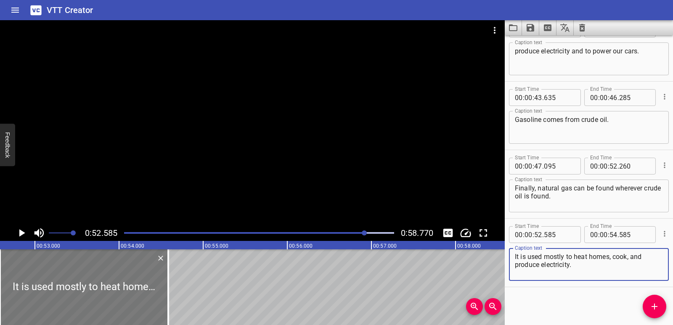
type textarea "It is used mostly to heat homes, cook, and produce electricity."
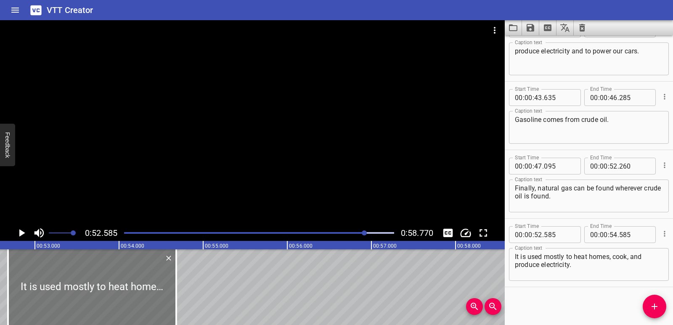
click at [114, 302] on div at bounding box center [92, 287] width 168 height 76
type input "680"
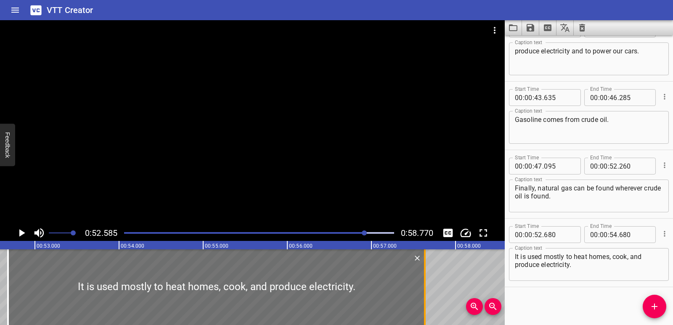
drag, startPoint x: 176, startPoint y: 294, endPoint x: 424, endPoint y: 294, distance: 248.6
click at [424, 294] on div at bounding box center [425, 287] width 2 height 76
type input "57"
type input "635"
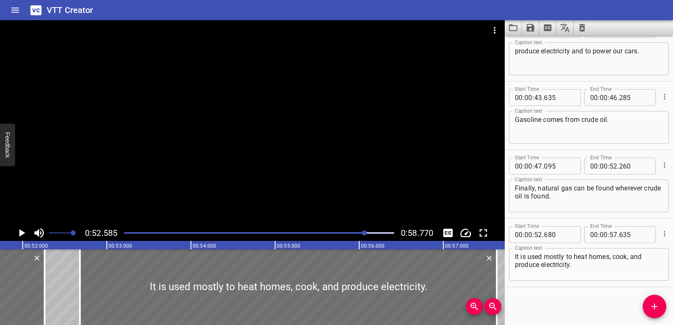
scroll to position [0, 4340]
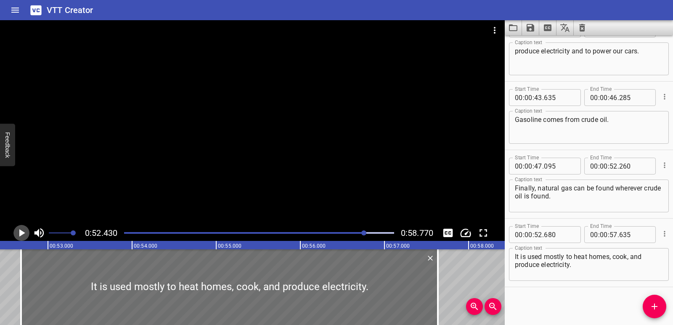
click at [21, 235] on icon "Play/Pause" at bounding box center [22, 233] width 6 height 8
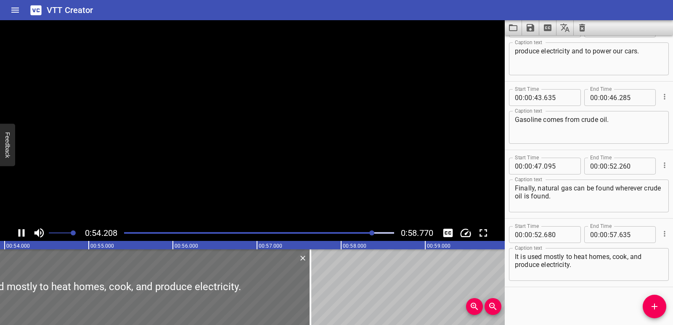
scroll to position [0, 4543]
click at [21, 235] on icon "Play/Pause" at bounding box center [22, 233] width 6 height 8
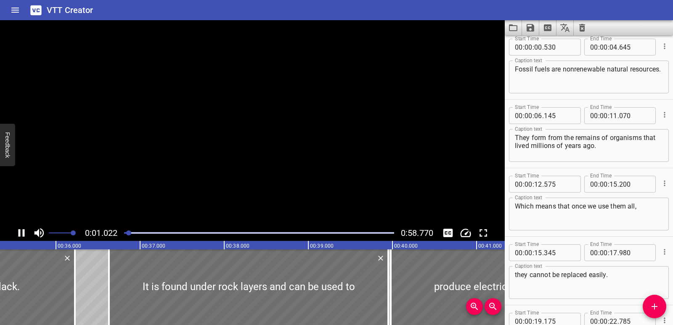
scroll to position [0, 2739]
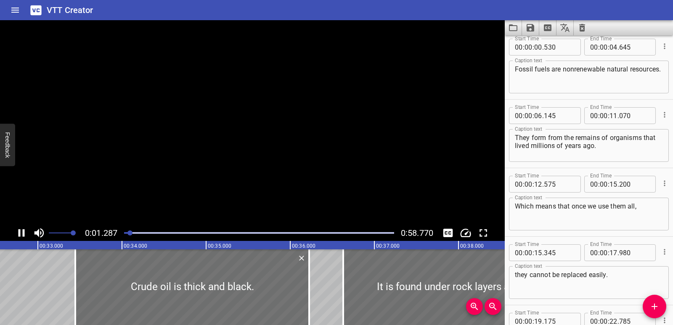
click at [21, 235] on icon "Play/Pause" at bounding box center [21, 233] width 13 height 13
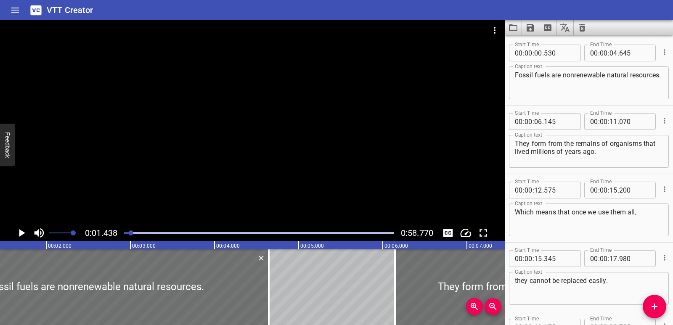
scroll to position [0, 121]
click at [344, 233] on div "Play progress" at bounding box center [259, 233] width 270 height 2
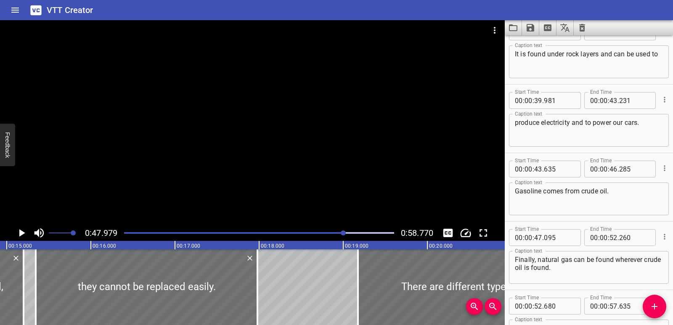
scroll to position [0, 2115]
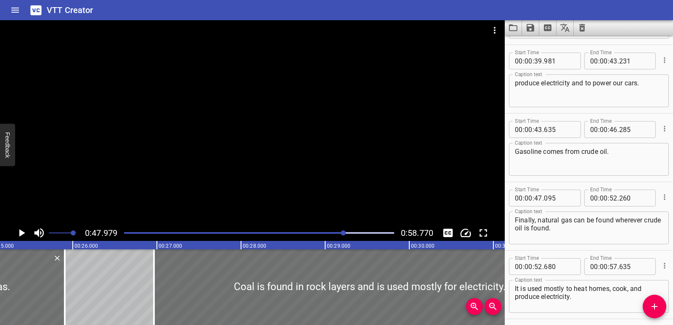
click at [310, 233] on div "Play progress" at bounding box center [209, 233] width 270 height 2
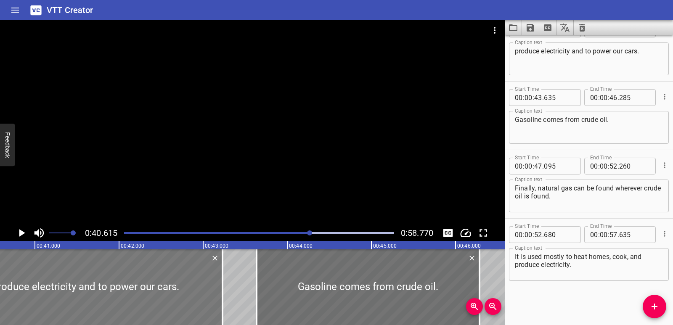
scroll to position [0, 3417]
click at [21, 230] on icon "Play/Pause" at bounding box center [21, 233] width 13 height 13
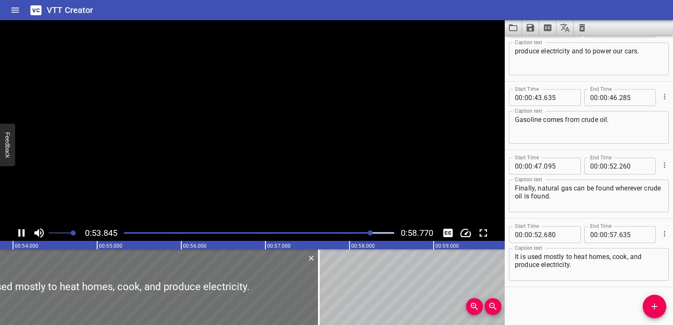
scroll to position [0, 4543]
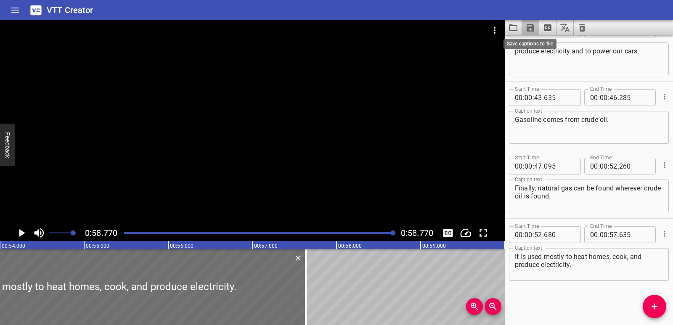
click at [532, 28] on icon "Save captions to file" at bounding box center [531, 28] width 8 height 8
click at [535, 42] on li "Save to VTT file" at bounding box center [553, 46] width 62 height 15
